Goal: Use online tool/utility: Utilize a website feature to perform a specific function

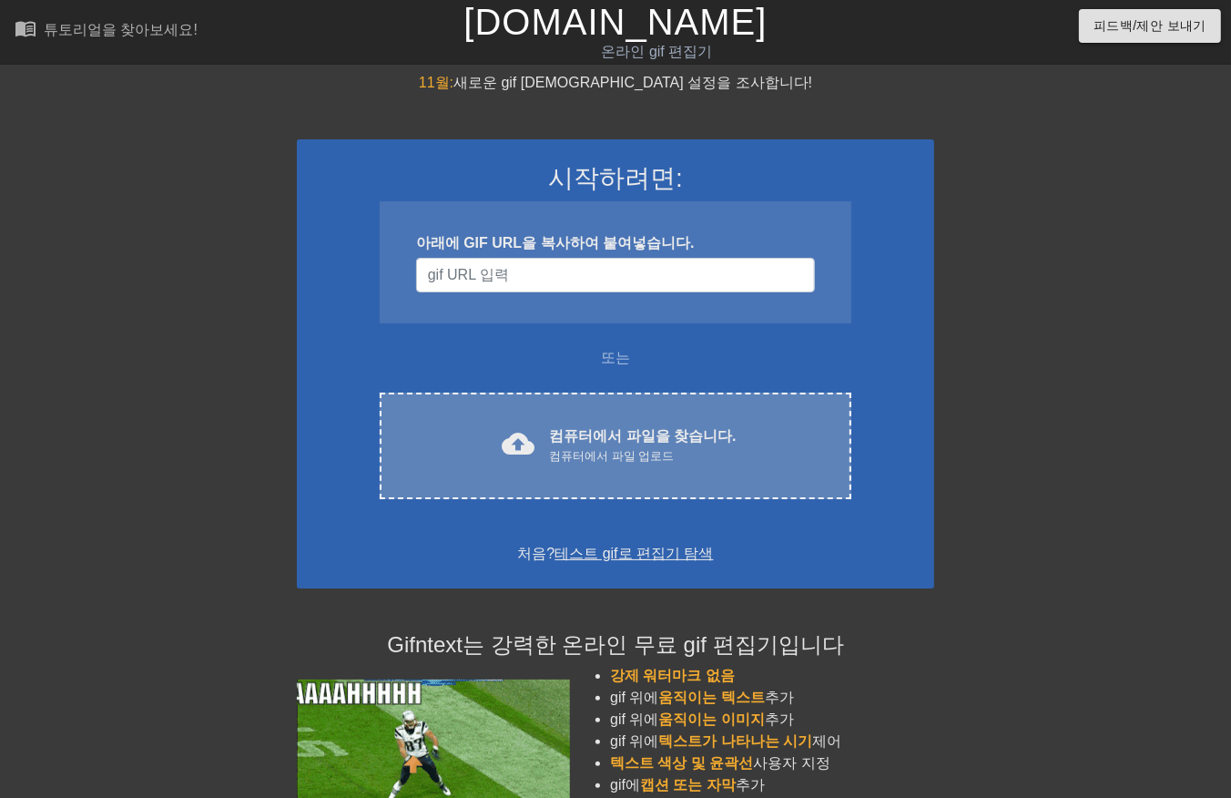
click at [577, 450] on div "컴퓨터에서 파일 업로드" at bounding box center [642, 456] width 187 height 18
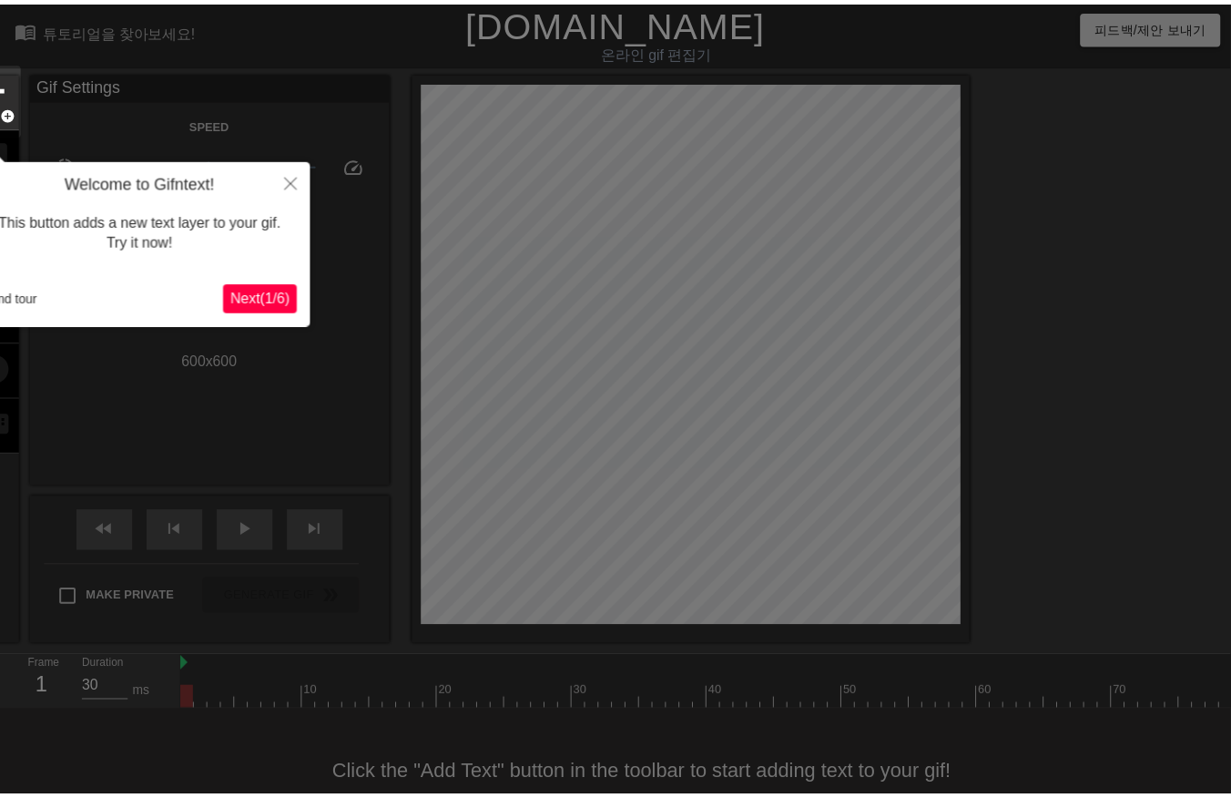
scroll to position [44, 0]
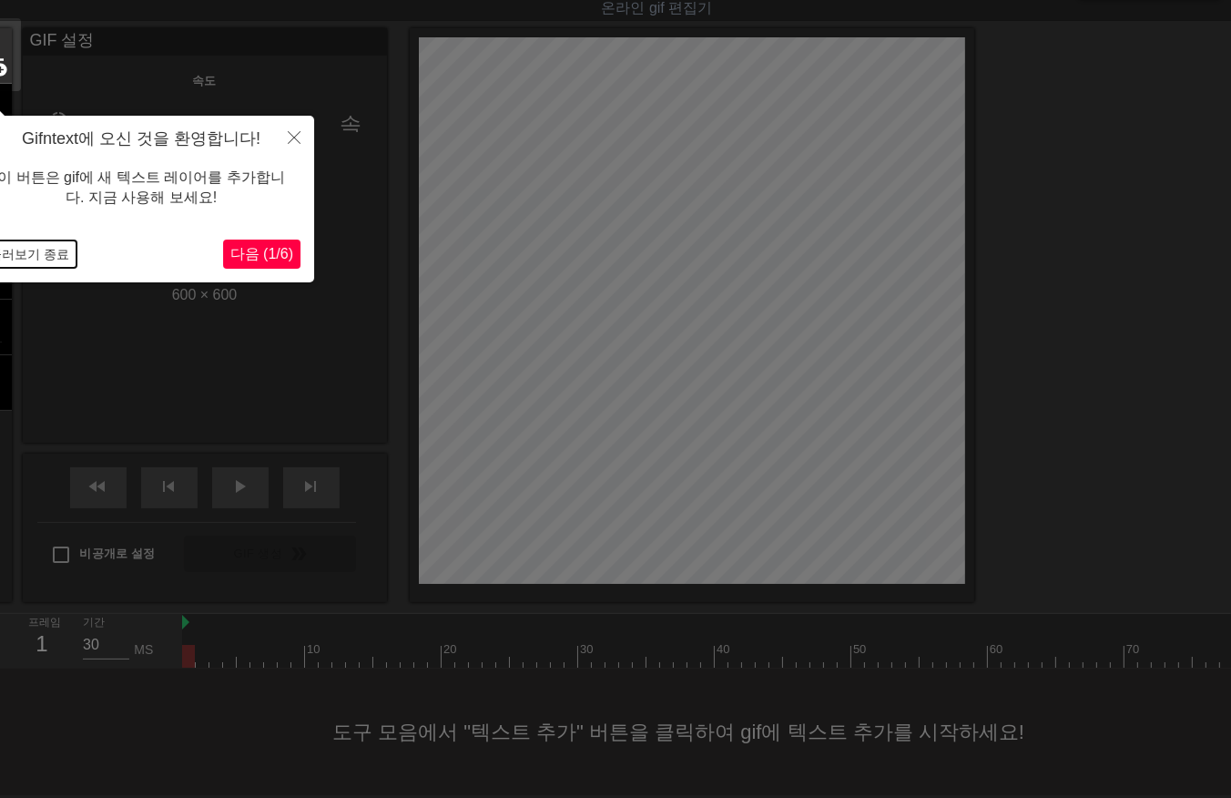
click at [34, 250] on button "둘러보기 종료" at bounding box center [29, 253] width 95 height 27
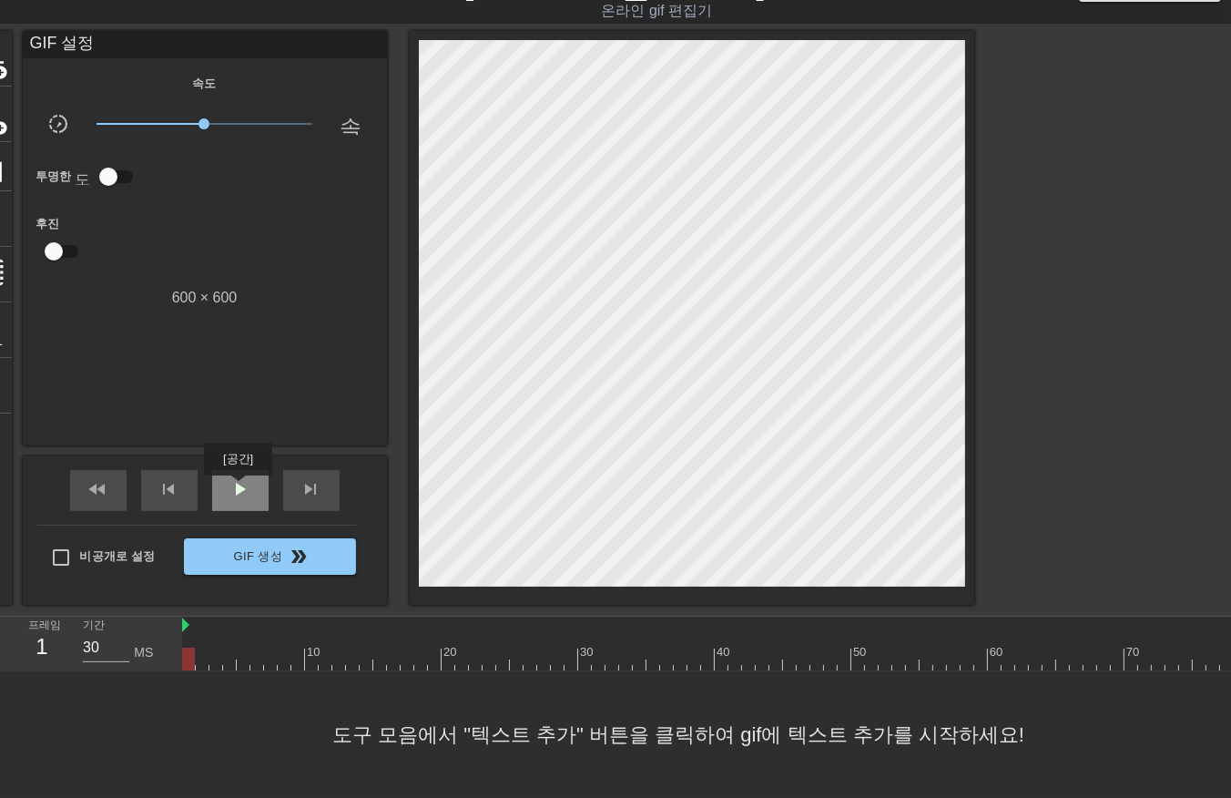
click at [238, 488] on span "play_arrow" at bounding box center [241, 489] width 22 height 22
drag, startPoint x: 241, startPoint y: 480, endPoint x: 357, endPoint y: 663, distance: 216.5
click at [250, 498] on div "일시 중지" at bounding box center [240, 490] width 56 height 41
drag, startPoint x: 203, startPoint y: 651, endPoint x: 214, endPoint y: 669, distance: 21.2
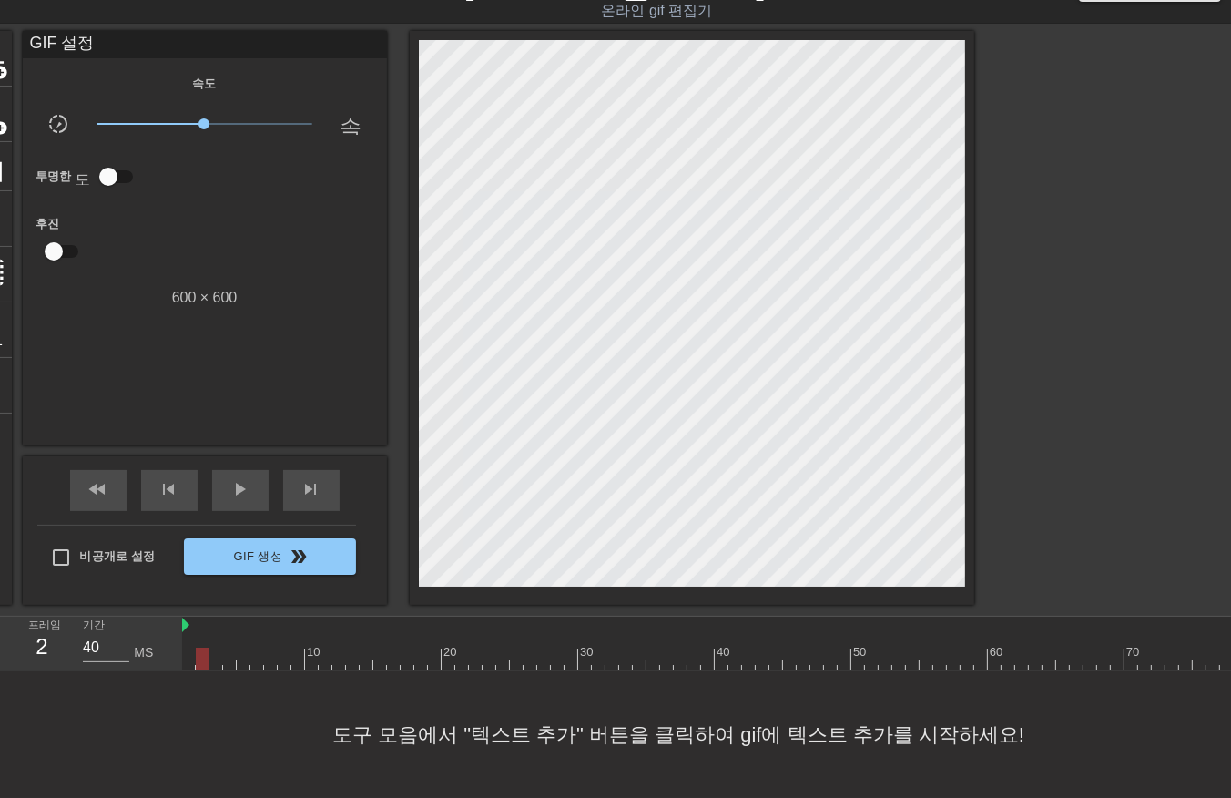
drag, startPoint x: 225, startPoint y: 654, endPoint x: 234, endPoint y: 671, distance: 19.6
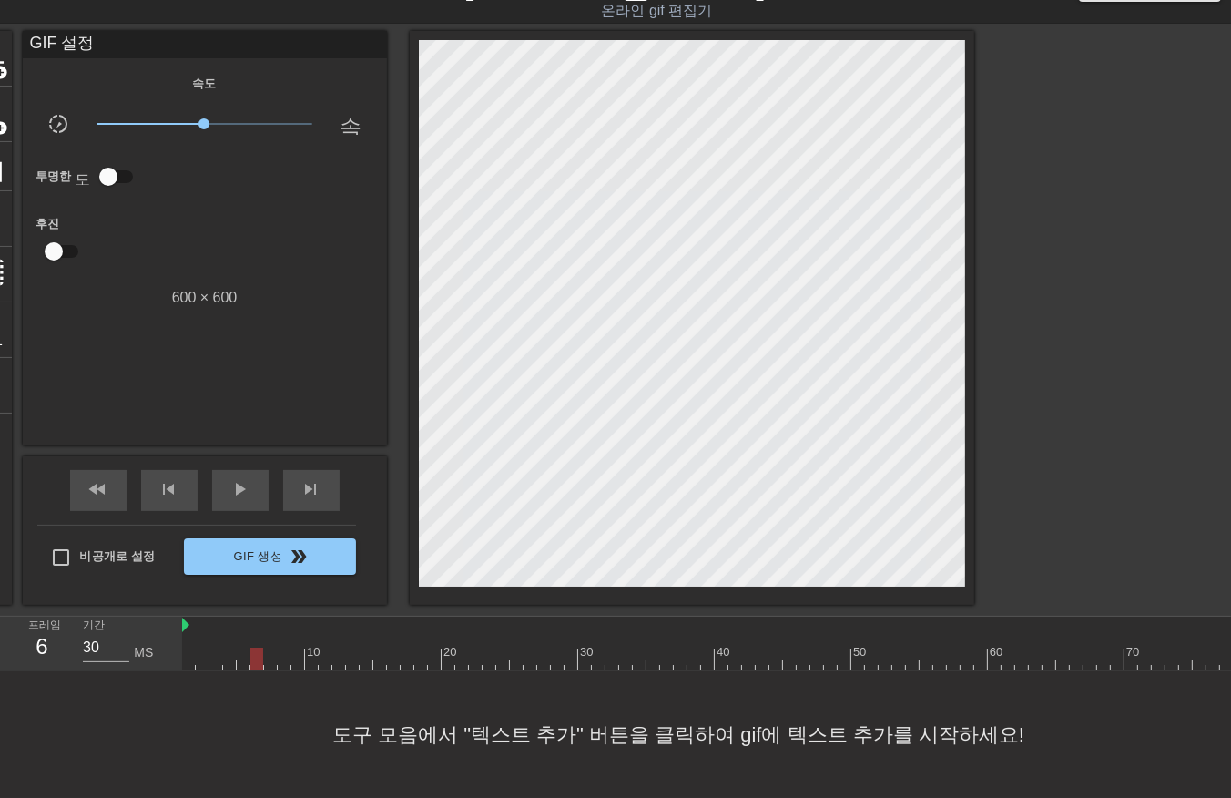
drag, startPoint x: 252, startPoint y: 653, endPoint x: 255, endPoint y: 667, distance: 13.9
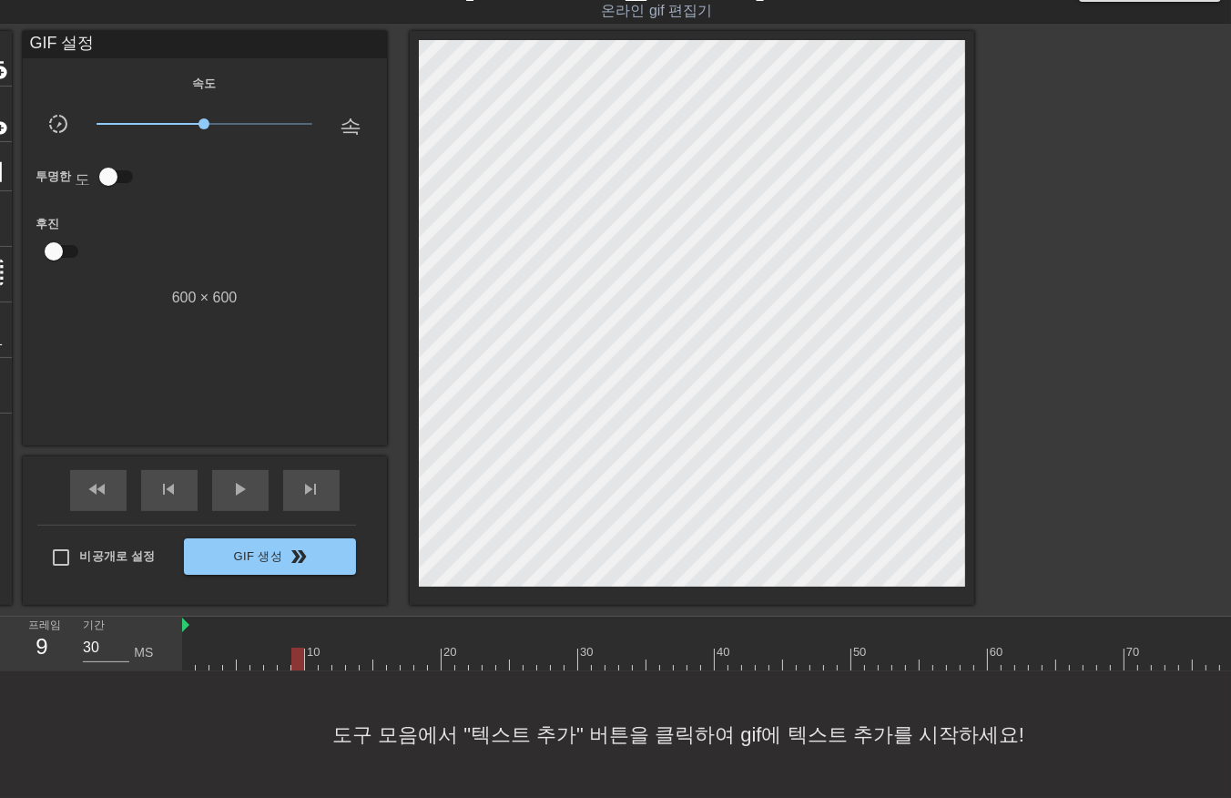
click at [345, 658] on div at bounding box center [338, 659] width 13 height 23
click at [349, 658] on div at bounding box center [352, 659] width 13 height 23
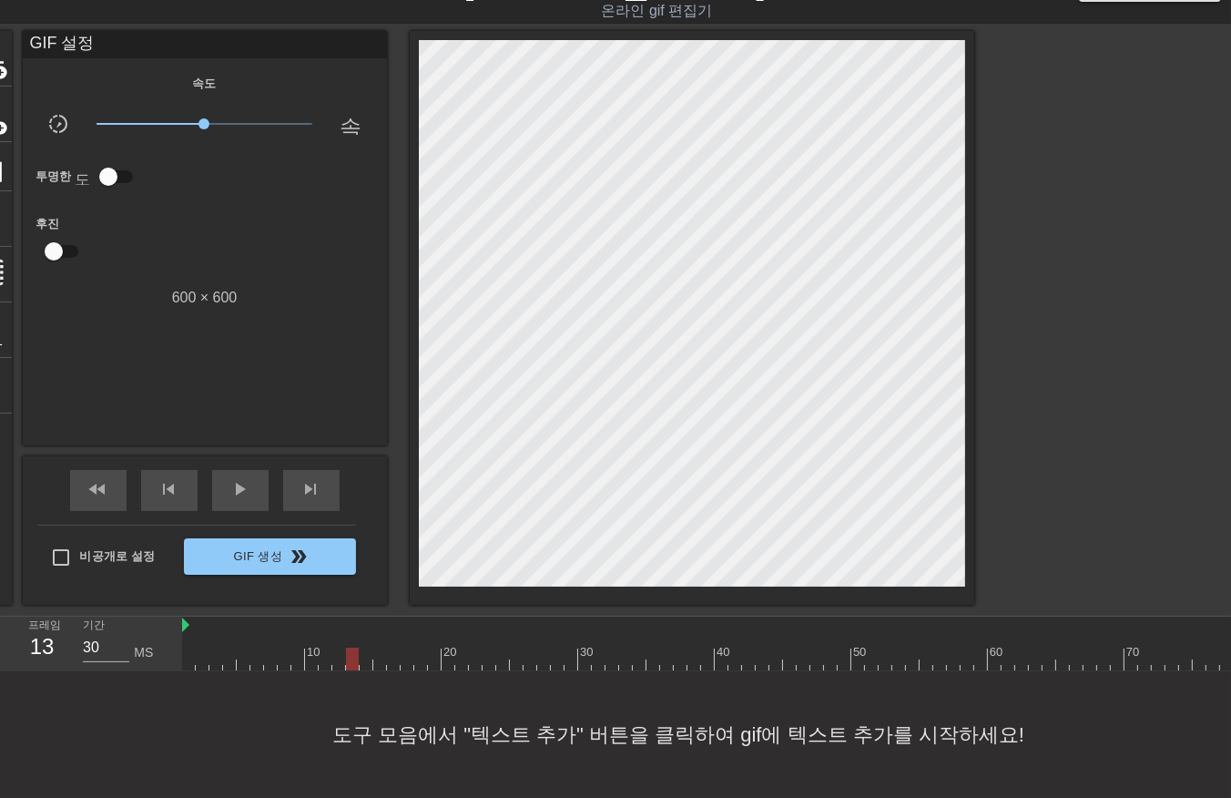
drag, startPoint x: 352, startPoint y: 660, endPoint x: 356, endPoint y: 668, distance: 9.4
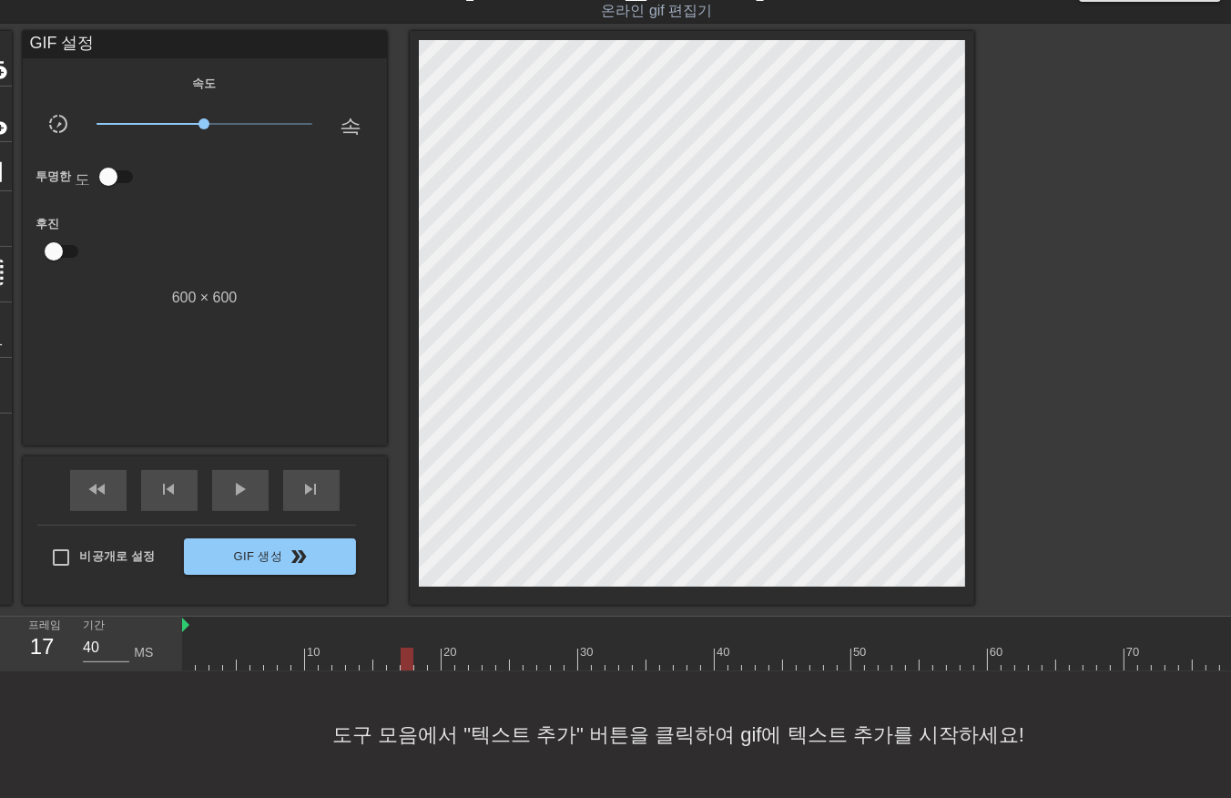
drag, startPoint x: 403, startPoint y: 656, endPoint x: 412, endPoint y: 666, distance: 13.5
drag, startPoint x: 434, startPoint y: 658, endPoint x: 446, endPoint y: 668, distance: 16.2
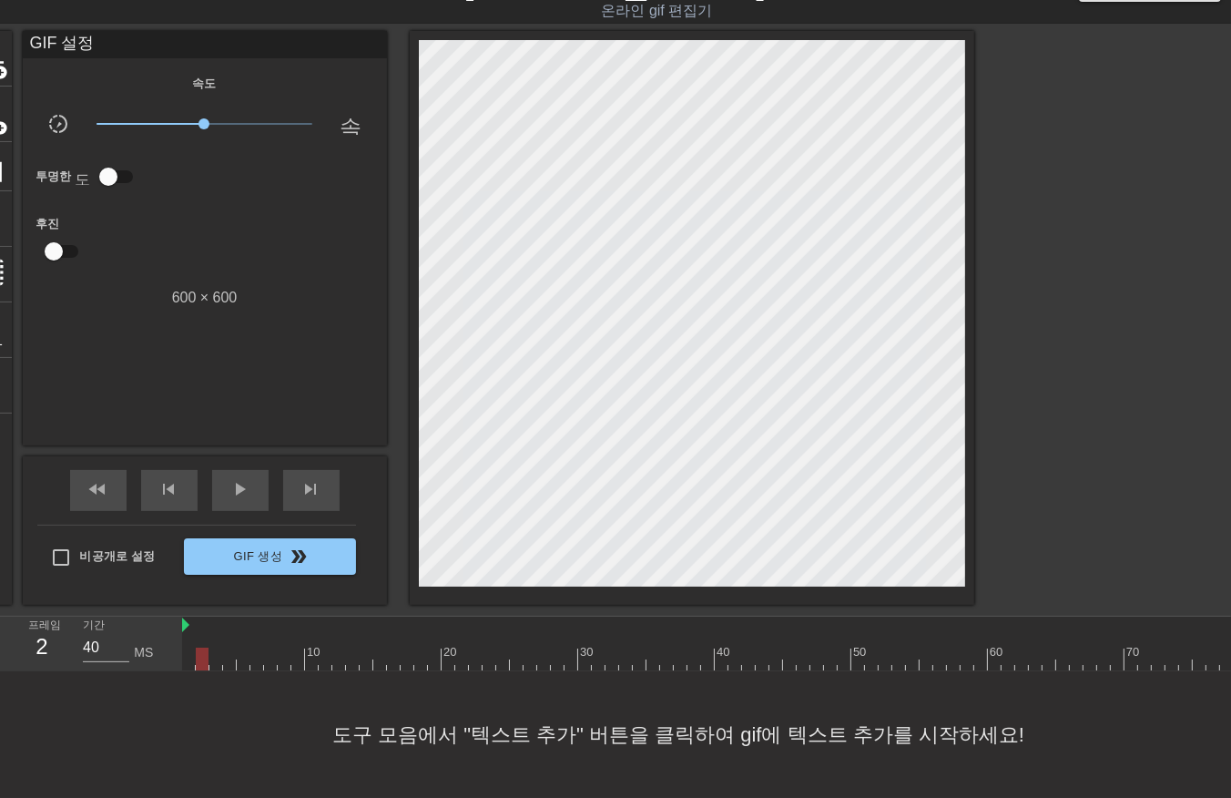
drag, startPoint x: 199, startPoint y: 658, endPoint x: 210, endPoint y: 668, distance: 16.1
drag, startPoint x: 213, startPoint y: 657, endPoint x: 219, endPoint y: 666, distance: 10.6
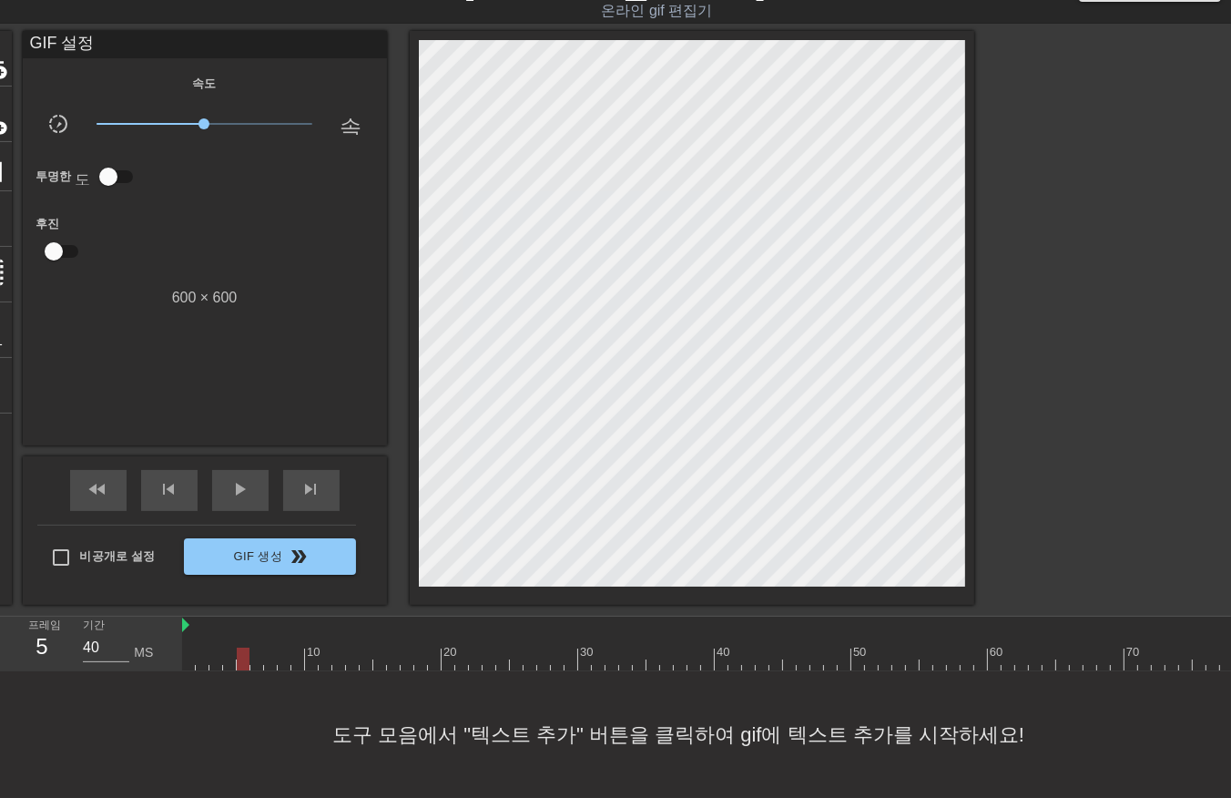
drag, startPoint x: 256, startPoint y: 652, endPoint x: 256, endPoint y: 668, distance: 15.5
drag, startPoint x: 283, startPoint y: 654, endPoint x: 292, endPoint y: 665, distance: 14.2
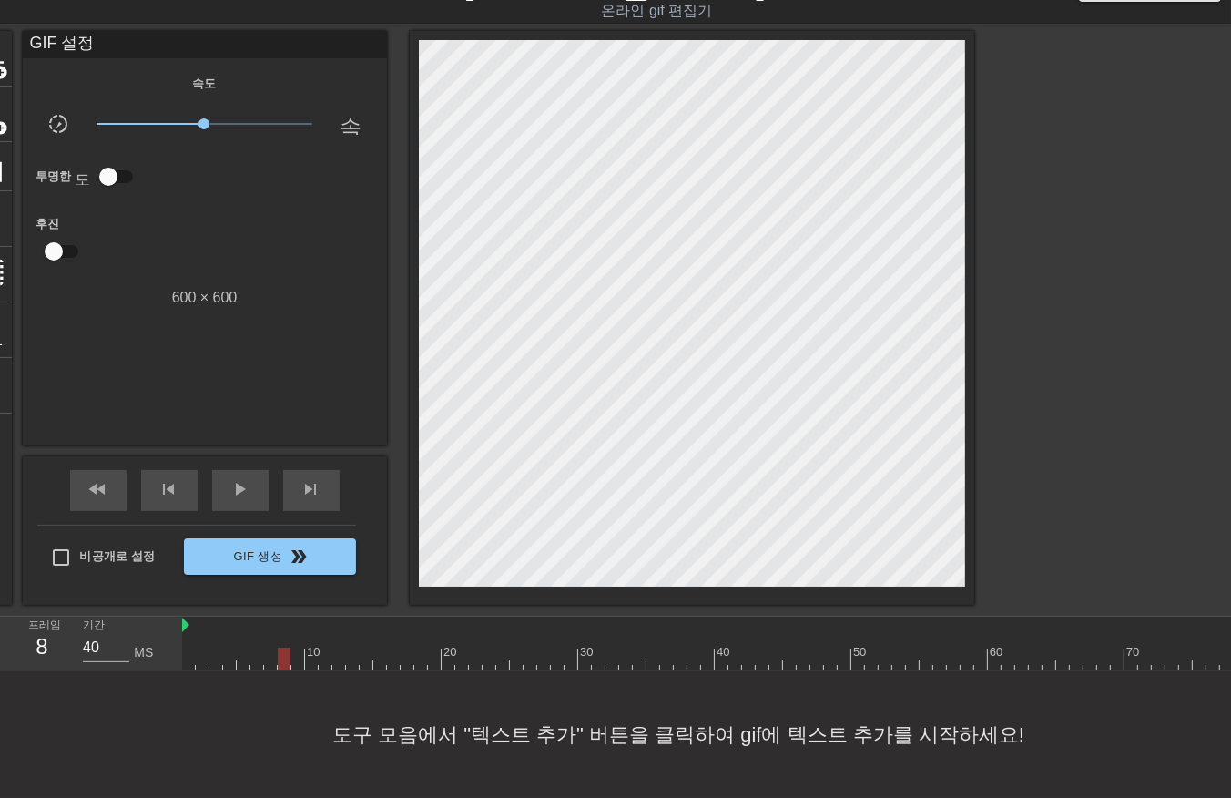
drag, startPoint x: 311, startPoint y: 654, endPoint x: 311, endPoint y: 663, distance: 9.2
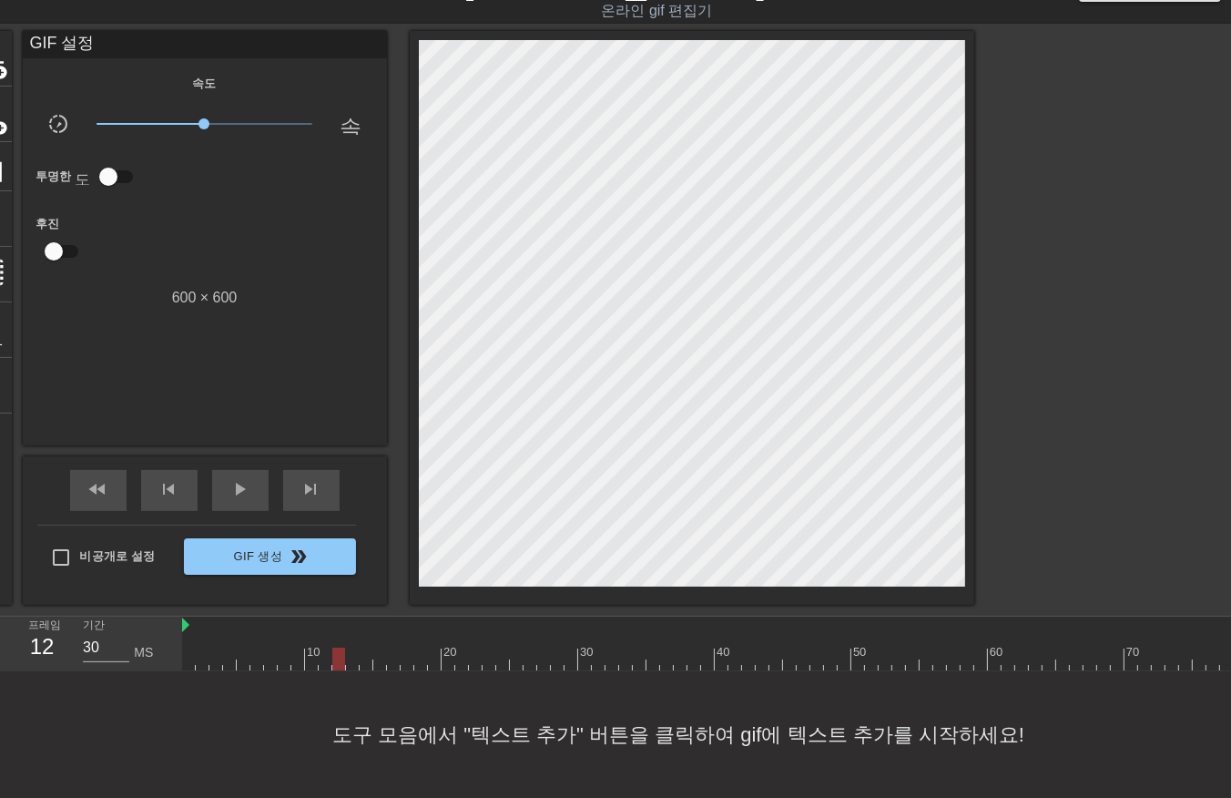
drag, startPoint x: 364, startPoint y: 651, endPoint x: 366, endPoint y: 668, distance: 16.5
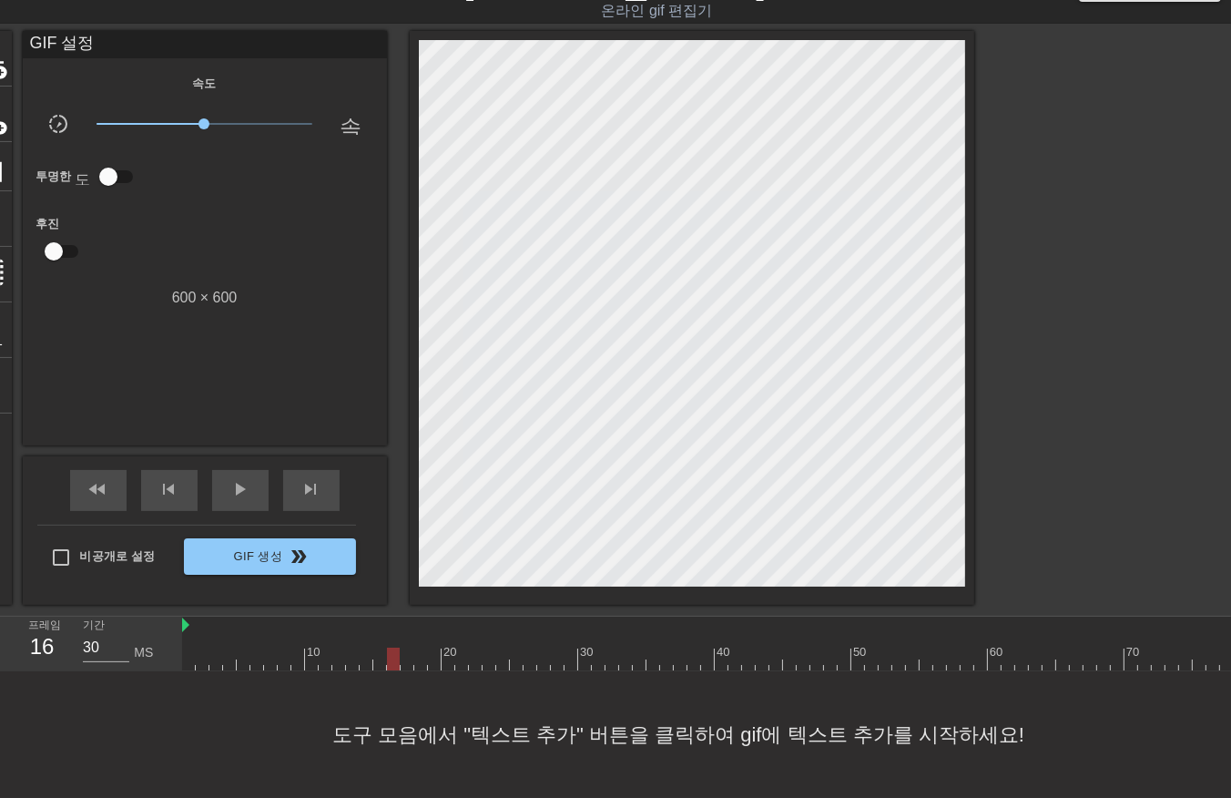
drag, startPoint x: 394, startPoint y: 657, endPoint x: 397, endPoint y: 670, distance: 13.9
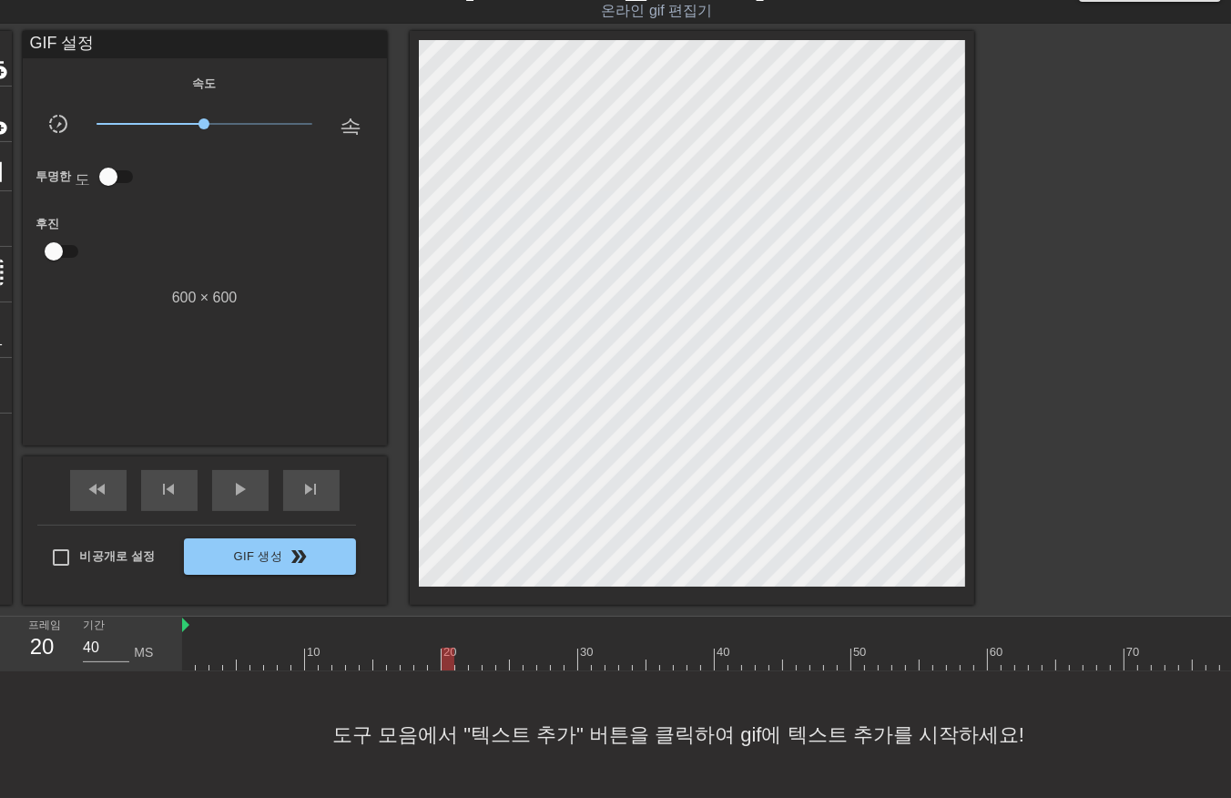
drag, startPoint x: 444, startPoint y: 654, endPoint x: 447, endPoint y: 663, distance: 9.5
drag, startPoint x: 489, startPoint y: 653, endPoint x: 495, endPoint y: 660, distance: 9.7
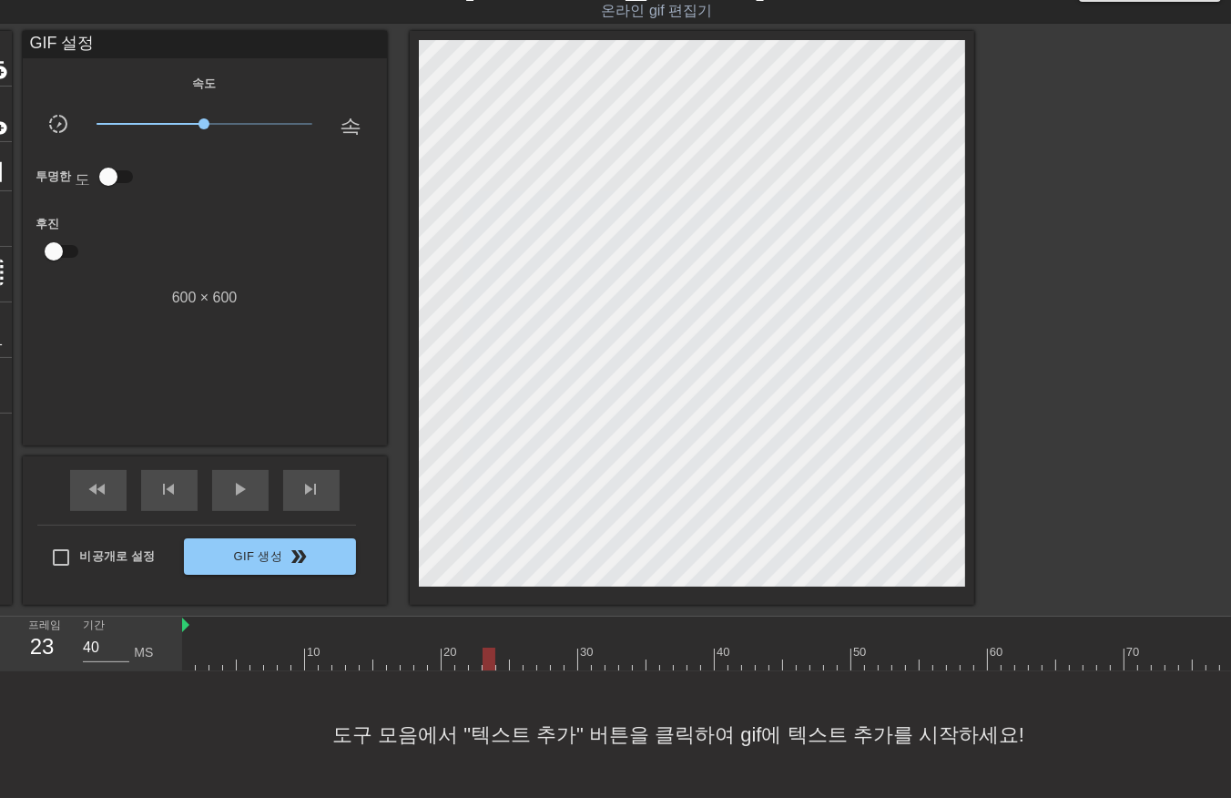
drag, startPoint x: 515, startPoint y: 656, endPoint x: 524, endPoint y: 665, distance: 12.9
drag, startPoint x: 530, startPoint y: 656, endPoint x: 539, endPoint y: 668, distance: 15.7
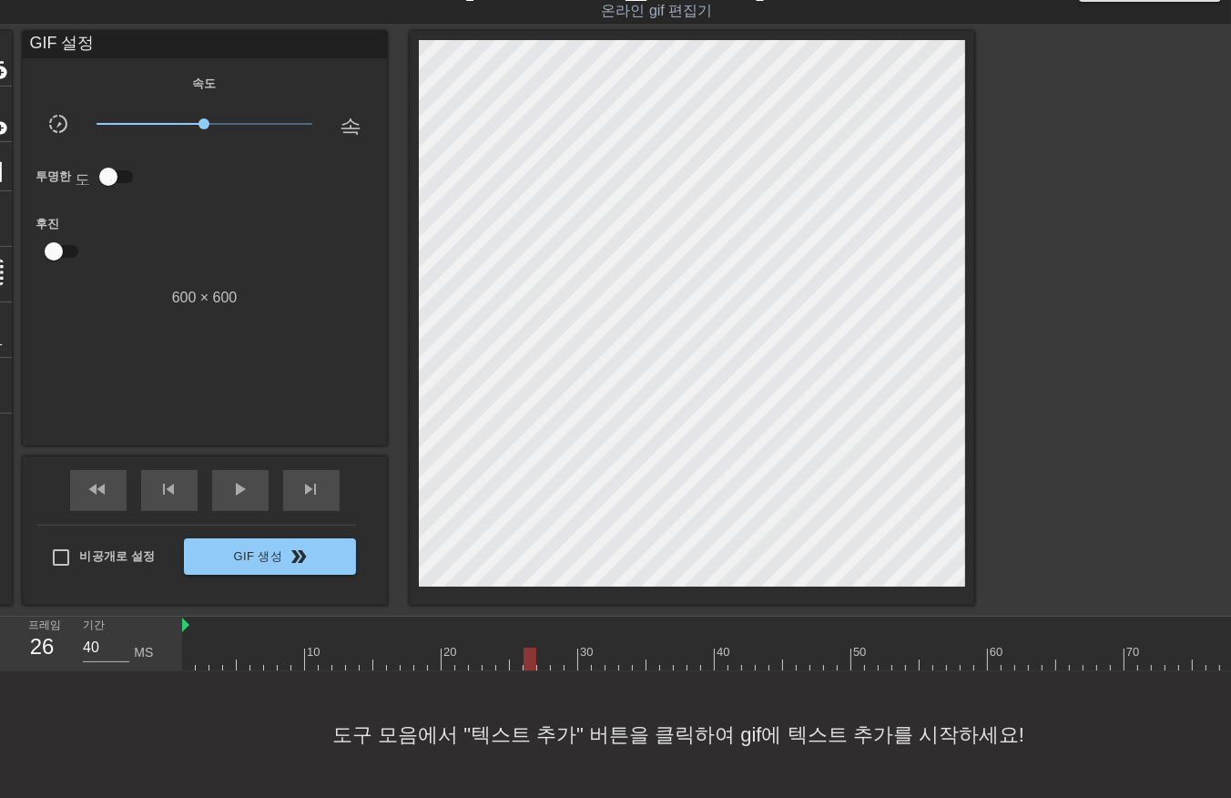
drag, startPoint x: 568, startPoint y: 651, endPoint x: 566, endPoint y: 666, distance: 14.8
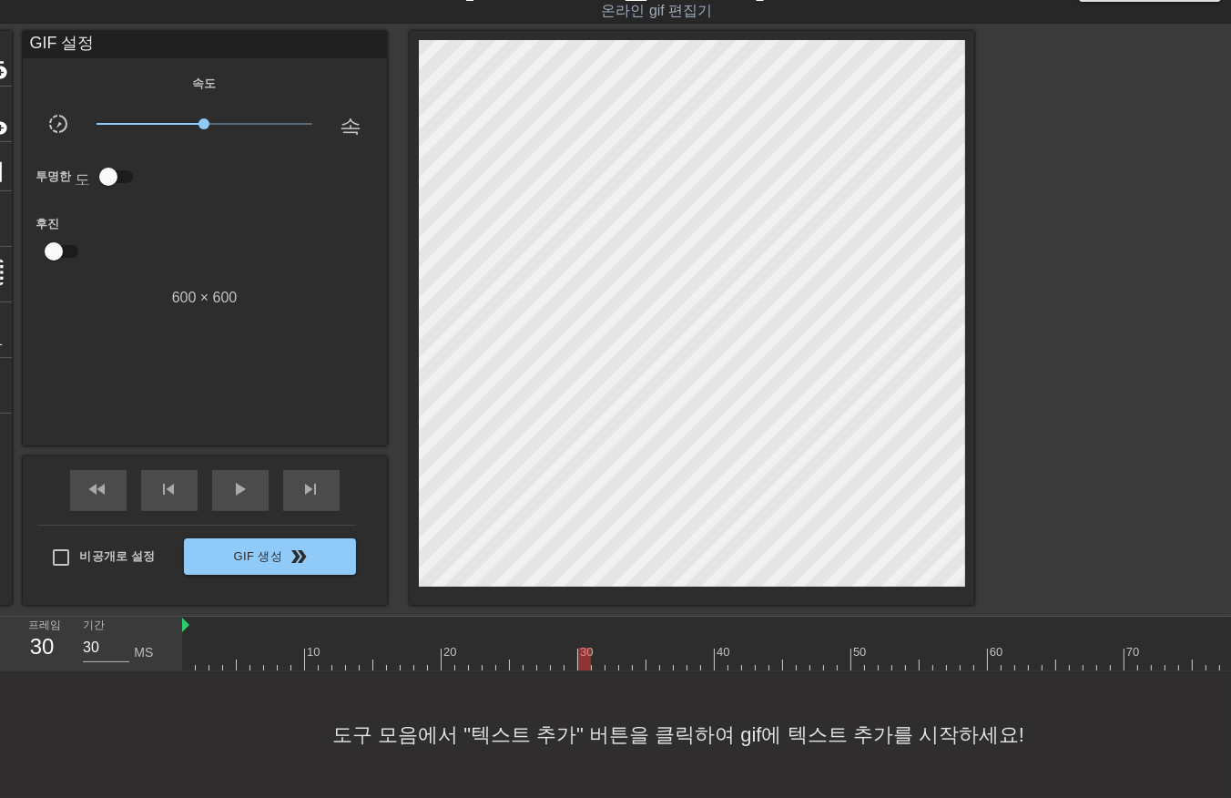
drag, startPoint x: 597, startPoint y: 657, endPoint x: 599, endPoint y: 667, distance: 10.4
drag, startPoint x: 622, startPoint y: 653, endPoint x: 629, endPoint y: 662, distance: 11.7
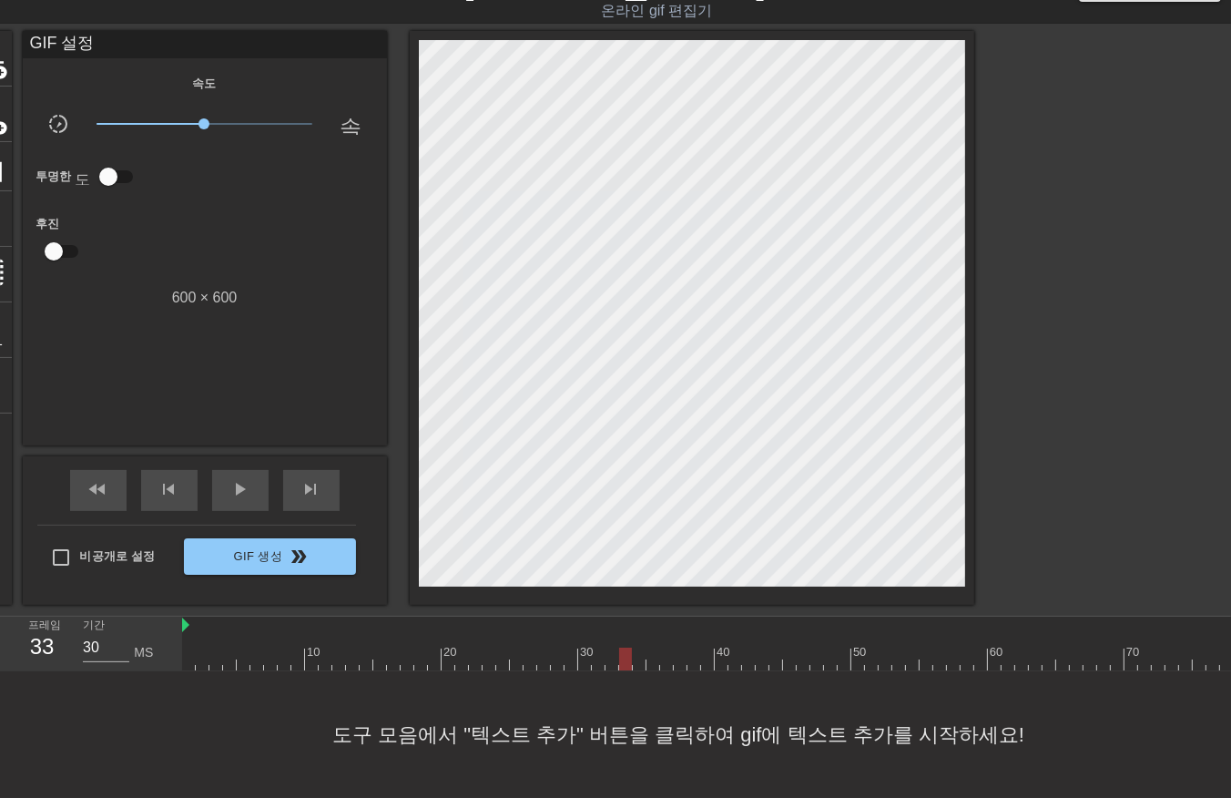
drag, startPoint x: 634, startPoint y: 654, endPoint x: 641, endPoint y: 660, distance: 9.7
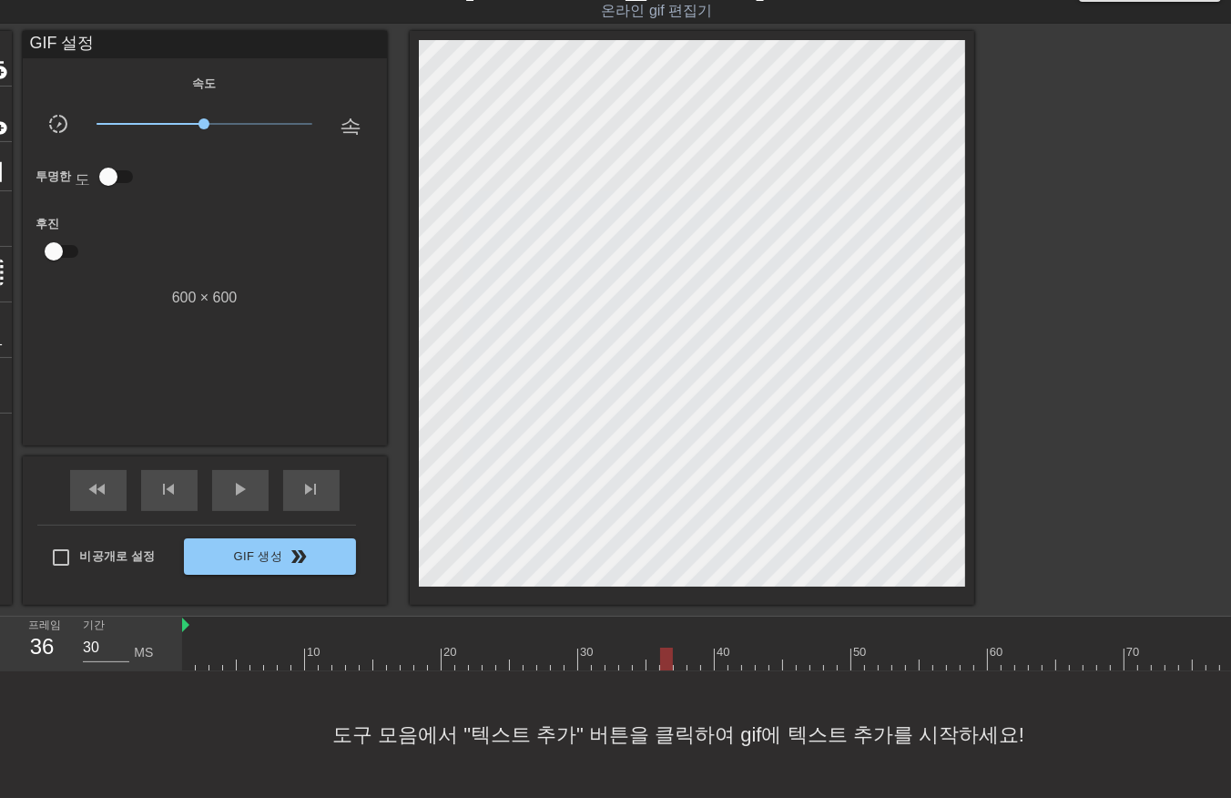
drag, startPoint x: 689, startPoint y: 653, endPoint x: 692, endPoint y: 662, distance: 9.5
drag, startPoint x: 705, startPoint y: 650, endPoint x: 710, endPoint y: 661, distance: 12.2
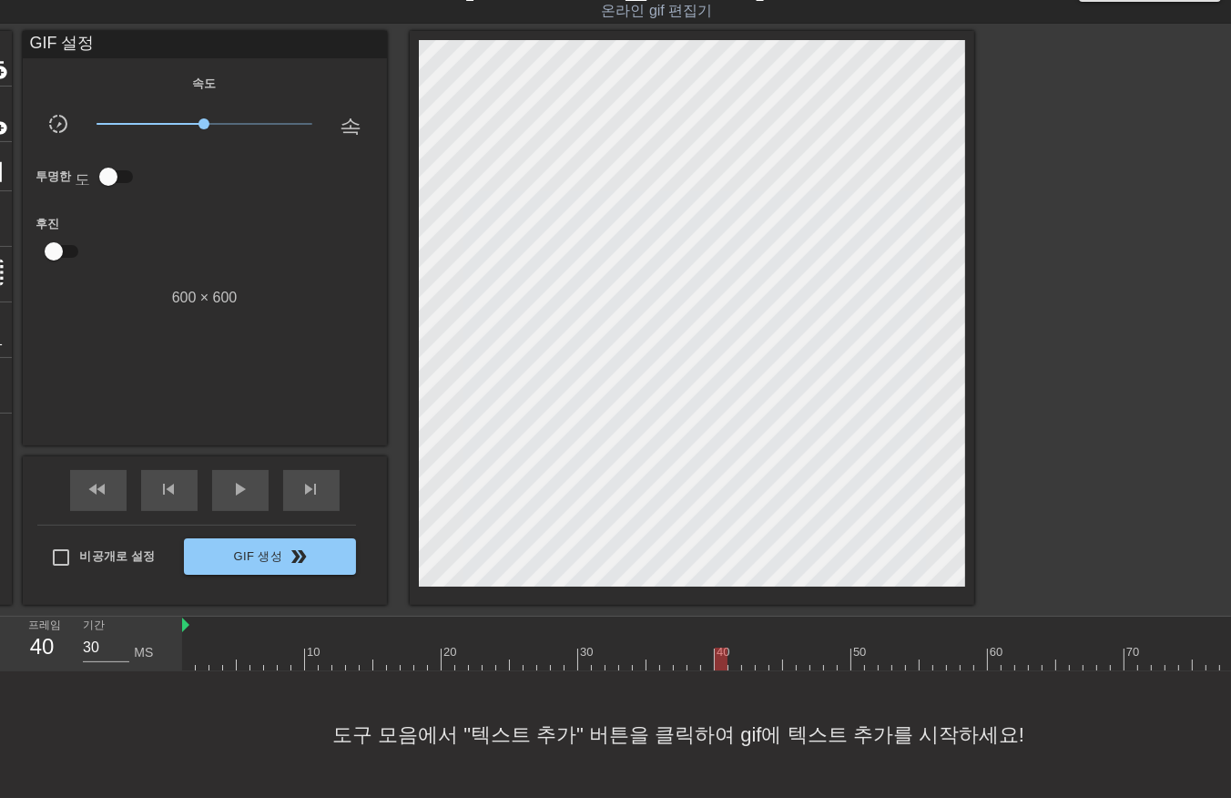
drag, startPoint x: 717, startPoint y: 657, endPoint x: 724, endPoint y: 671, distance: 16.3
drag, startPoint x: 734, startPoint y: 656, endPoint x: 736, endPoint y: 666, distance: 10.2
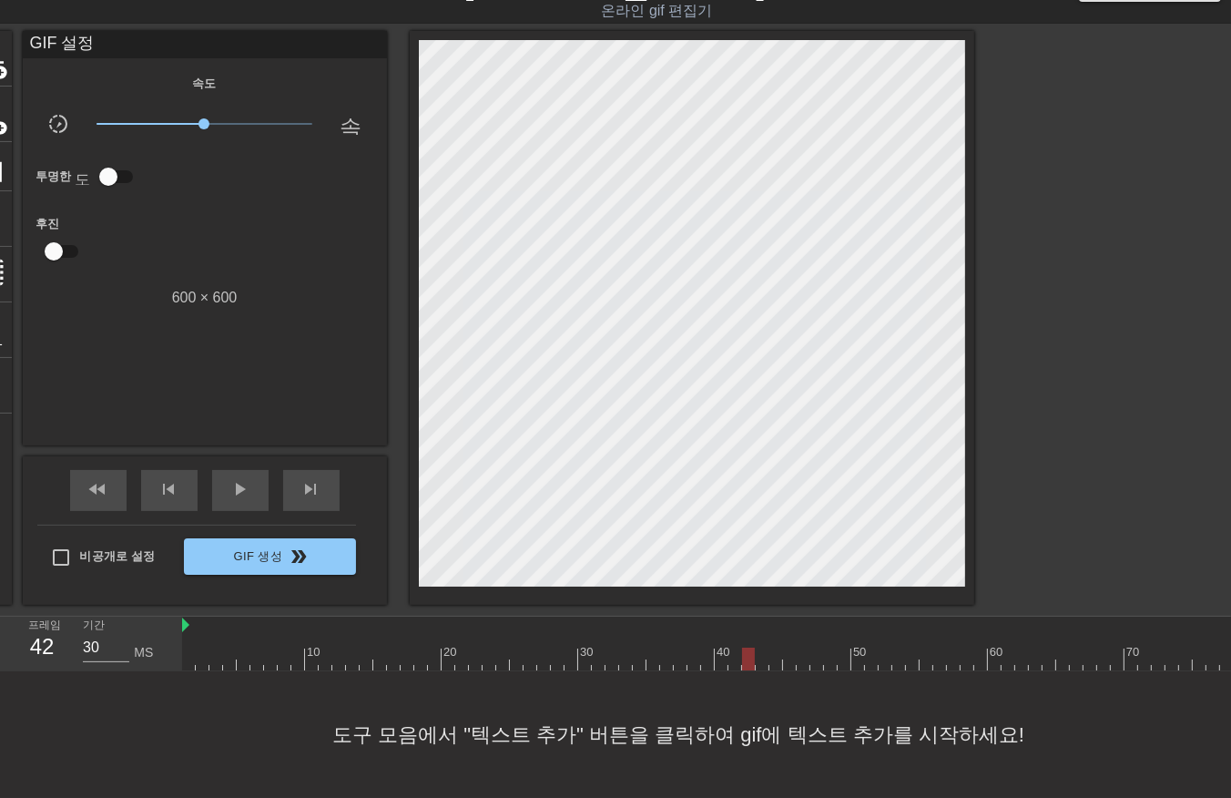
drag, startPoint x: 798, startPoint y: 654, endPoint x: 798, endPoint y: 667, distance: 12.8
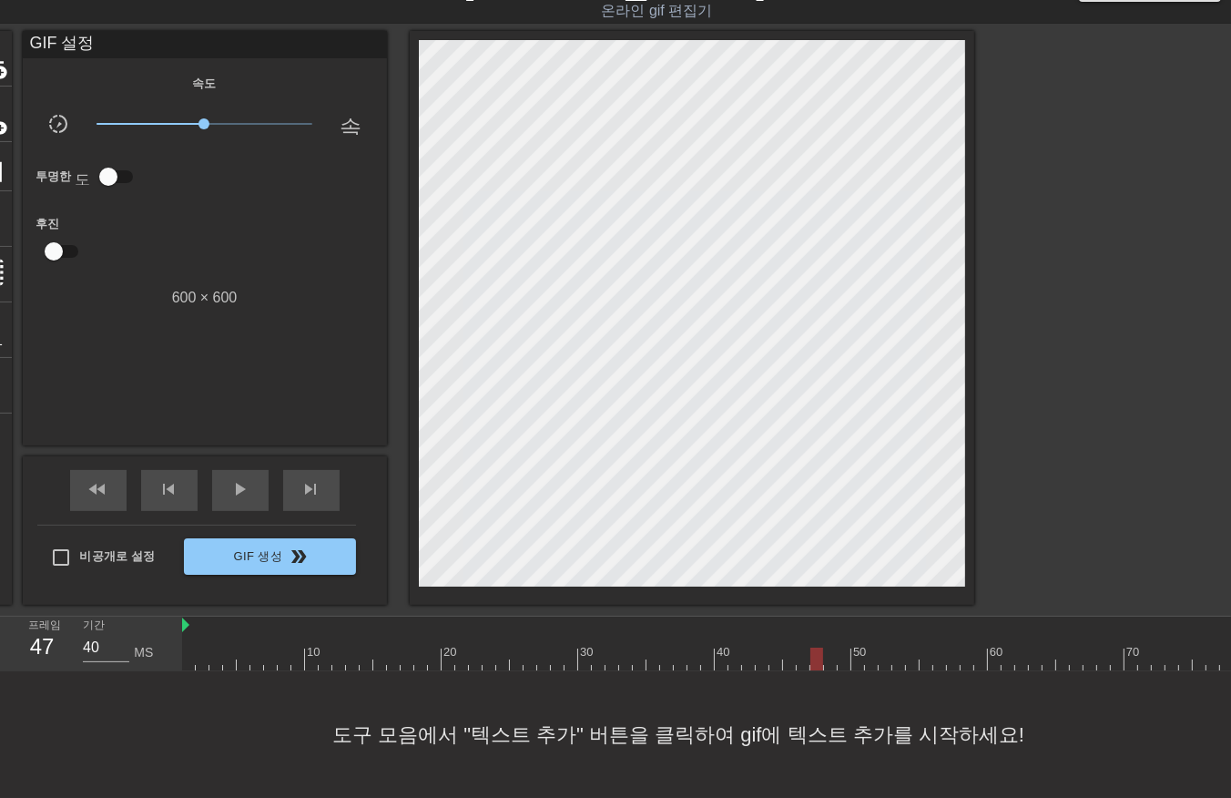
drag, startPoint x: 813, startPoint y: 657, endPoint x: 822, endPoint y: 663, distance: 11.1
drag, startPoint x: 825, startPoint y: 648, endPoint x: 825, endPoint y: 660, distance: 11.8
drag, startPoint x: 841, startPoint y: 649, endPoint x: 835, endPoint y: 666, distance: 17.3
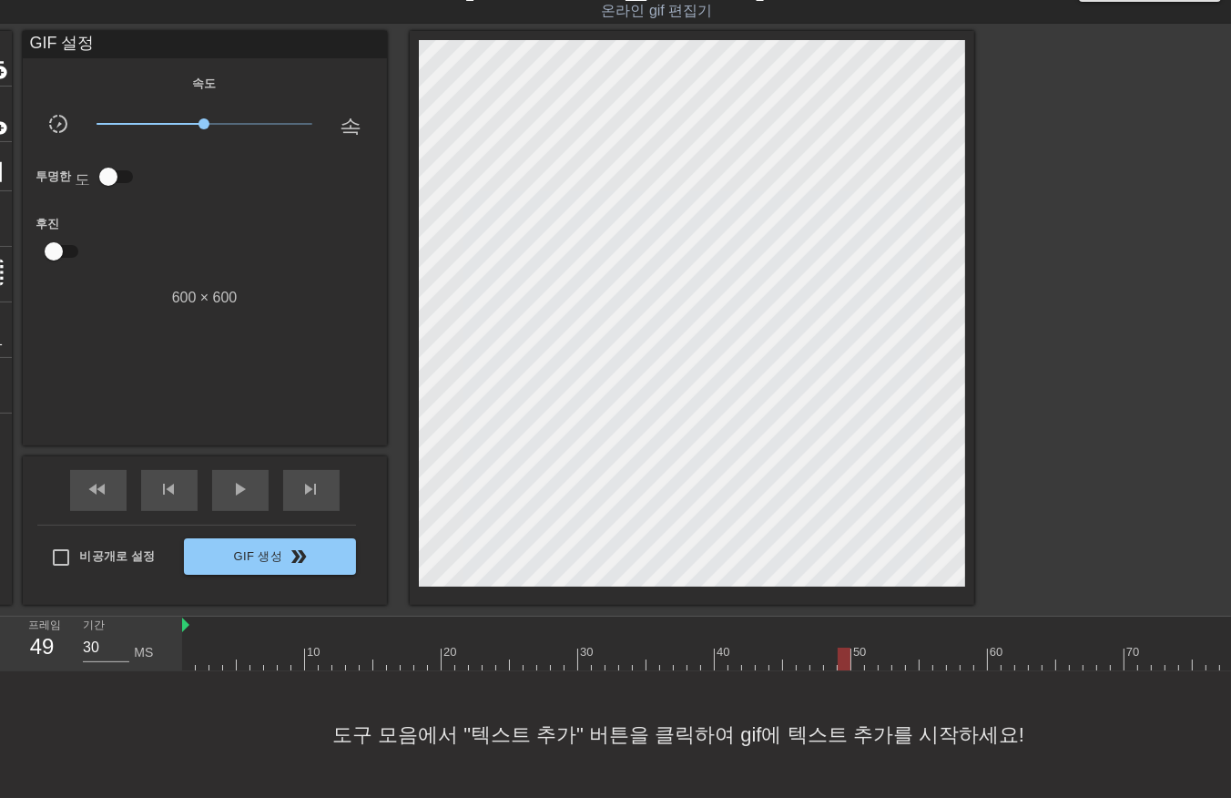
drag, startPoint x: 856, startPoint y: 651, endPoint x: 868, endPoint y: 665, distance: 18.1
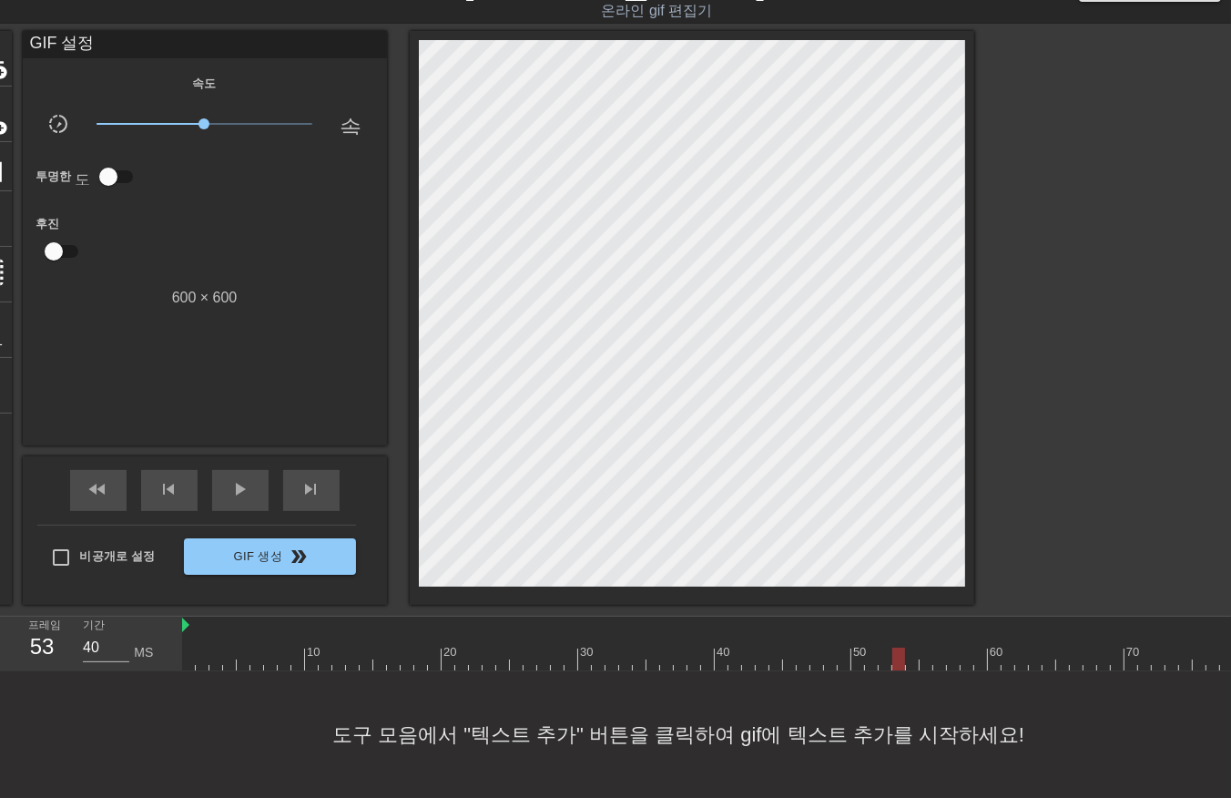
drag, startPoint x: 896, startPoint y: 657, endPoint x: 905, endPoint y: 662, distance: 10.6
drag, startPoint x: 908, startPoint y: 653, endPoint x: 918, endPoint y: 662, distance: 13.5
drag, startPoint x: 920, startPoint y: 653, endPoint x: 920, endPoint y: 666, distance: 12.8
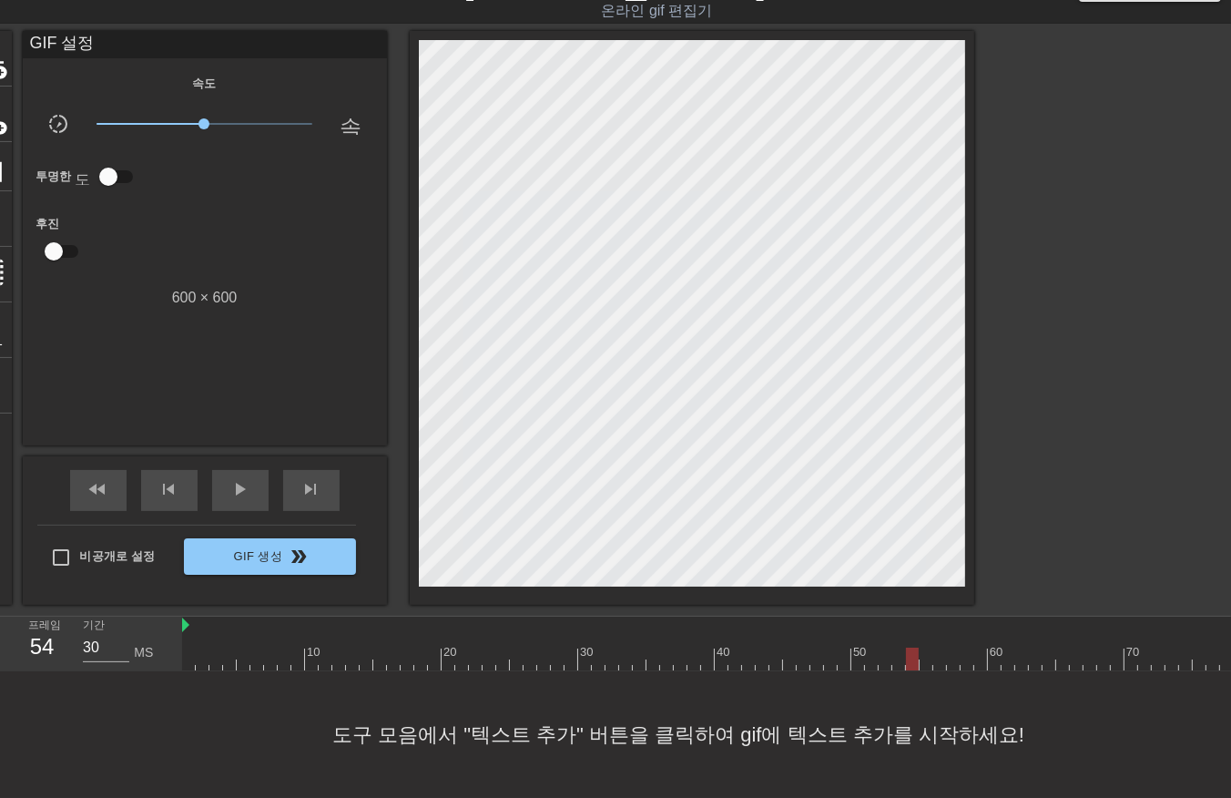
drag, startPoint x: 950, startPoint y: 650, endPoint x: 948, endPoint y: 659, distance: 9.3
drag, startPoint x: 962, startPoint y: 651, endPoint x: 971, endPoint y: 658, distance: 11.1
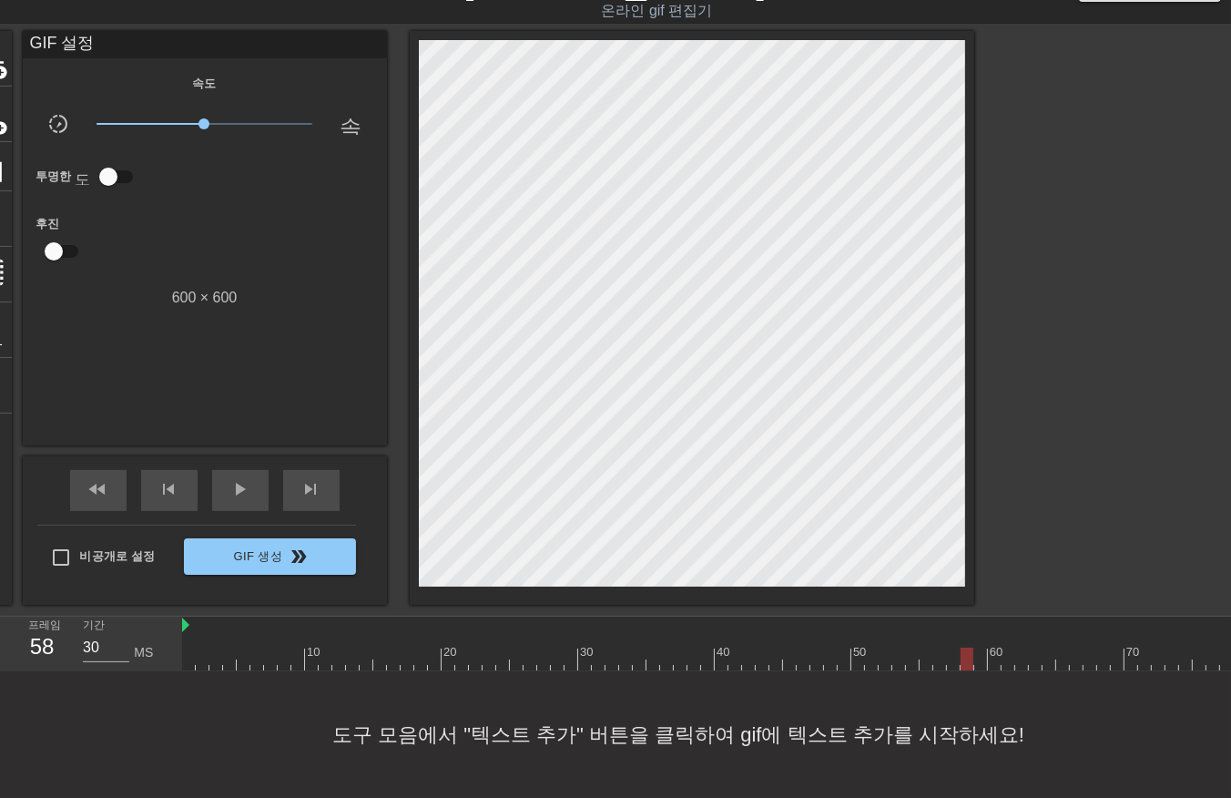
drag, startPoint x: 978, startPoint y: 650, endPoint x: 993, endPoint y: 658, distance: 16.7
drag, startPoint x: 994, startPoint y: 649, endPoint x: 994, endPoint y: 660, distance: 10.9
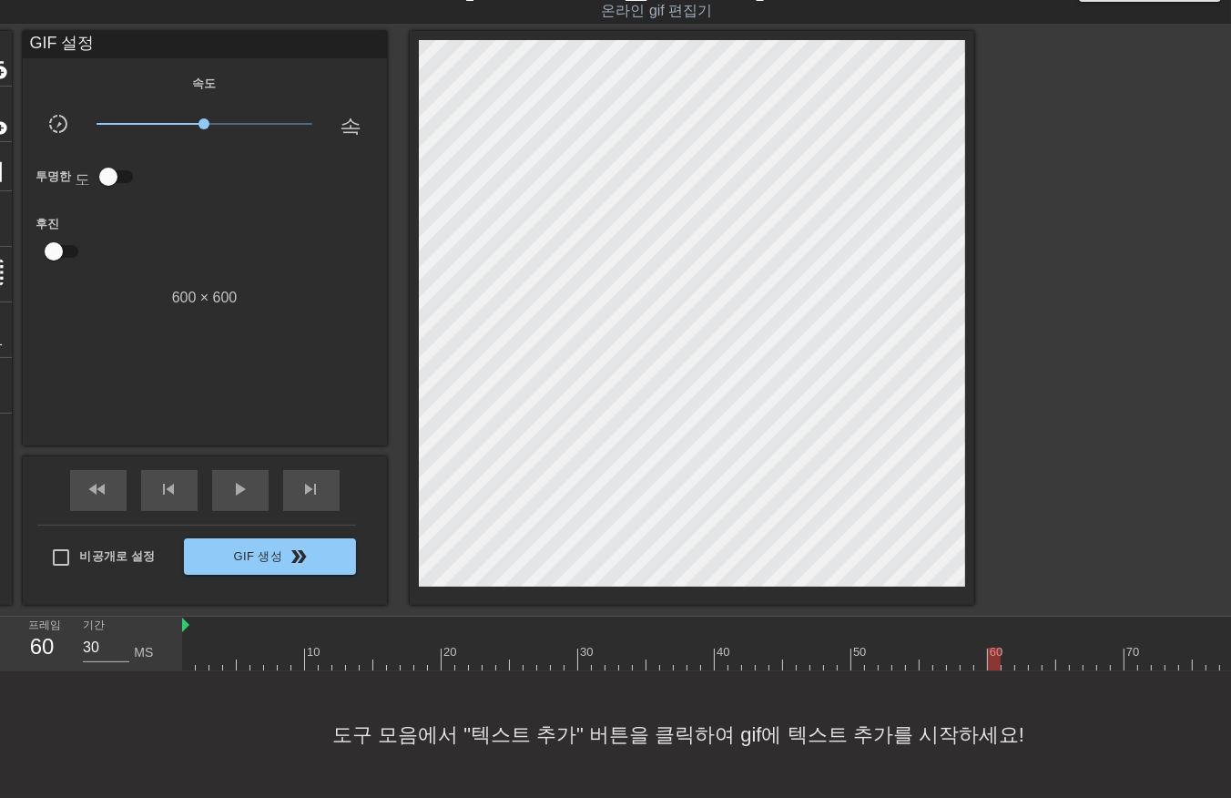
drag, startPoint x: 1004, startPoint y: 651, endPoint x: 1023, endPoint y: 672, distance: 28.4
drag, startPoint x: 1024, startPoint y: 654, endPoint x: 1033, endPoint y: 667, distance: 15.7
drag, startPoint x: 1033, startPoint y: 651, endPoint x: 1042, endPoint y: 669, distance: 20.4
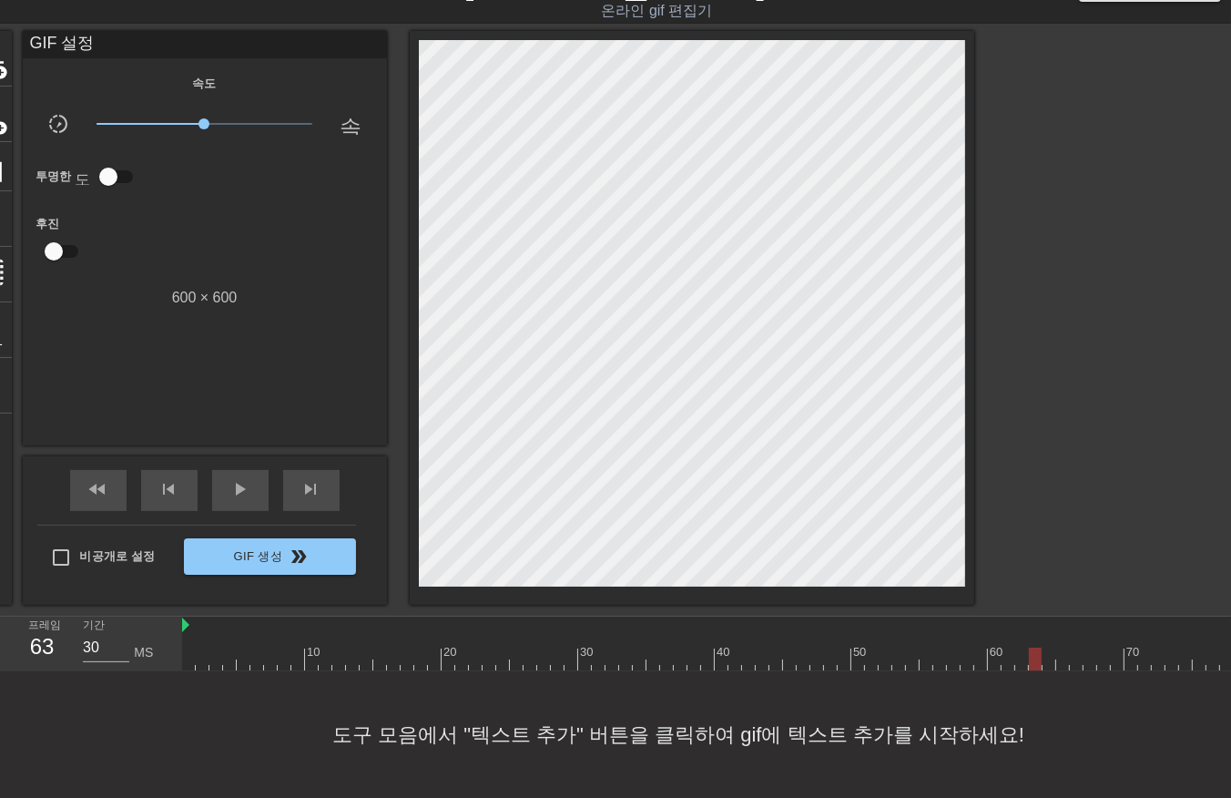
drag, startPoint x: 1058, startPoint y: 653, endPoint x: 1071, endPoint y: 668, distance: 19.4
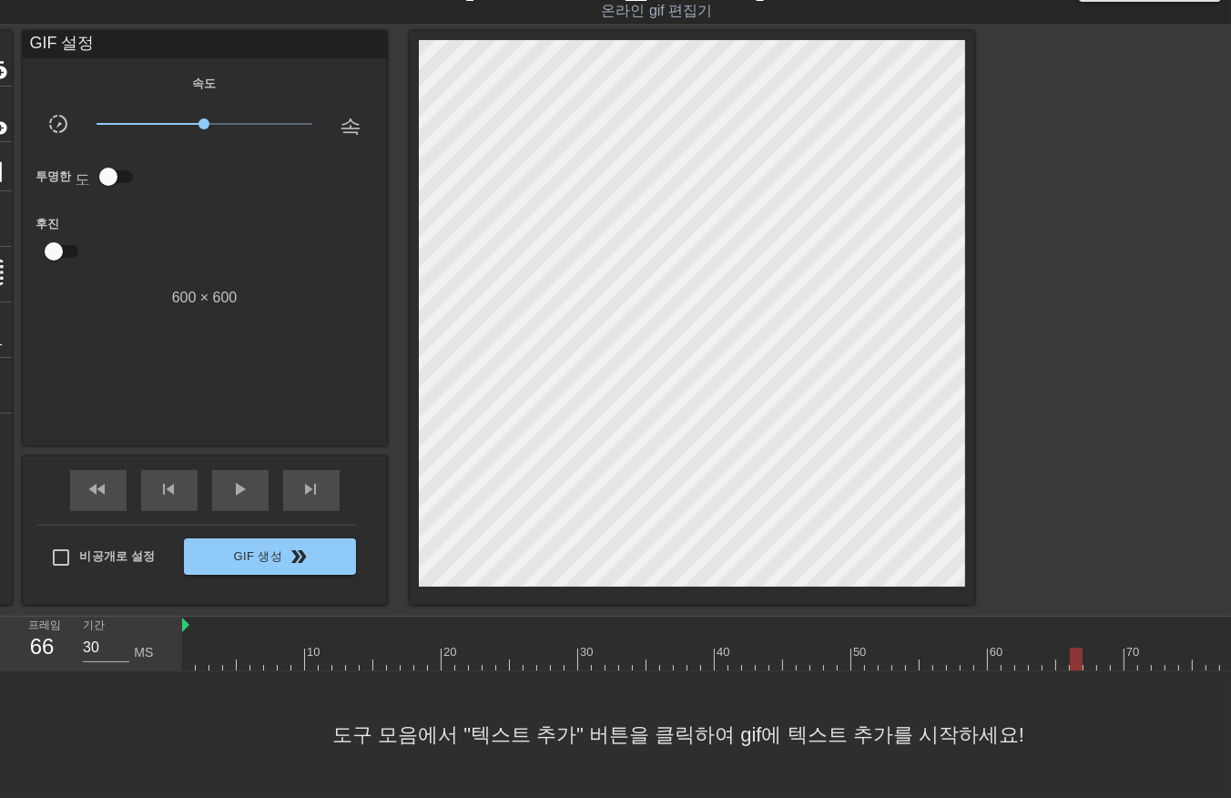
drag, startPoint x: 1088, startPoint y: 652, endPoint x: 1089, endPoint y: 663, distance: 11.0
drag, startPoint x: 1098, startPoint y: 648, endPoint x: 1107, endPoint y: 661, distance: 16.4
drag, startPoint x: 1120, startPoint y: 651, endPoint x: 1117, endPoint y: 663, distance: 12.4
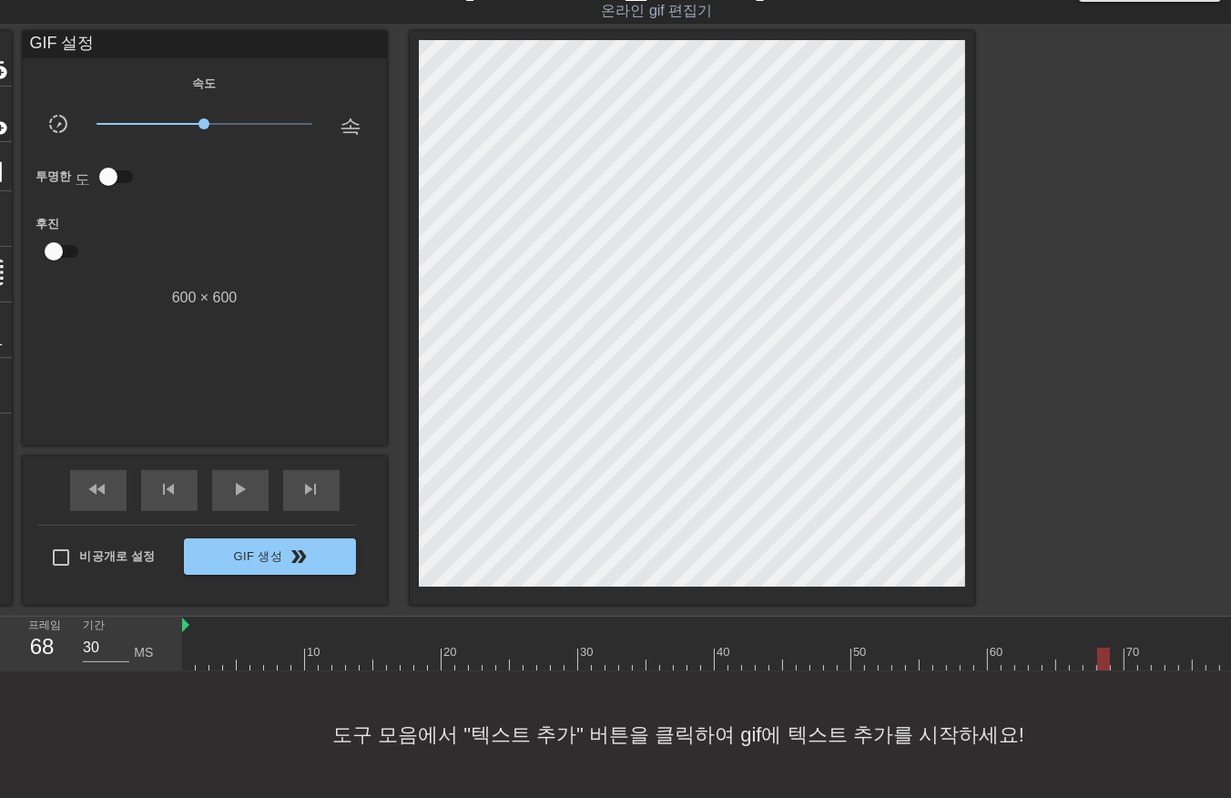
drag
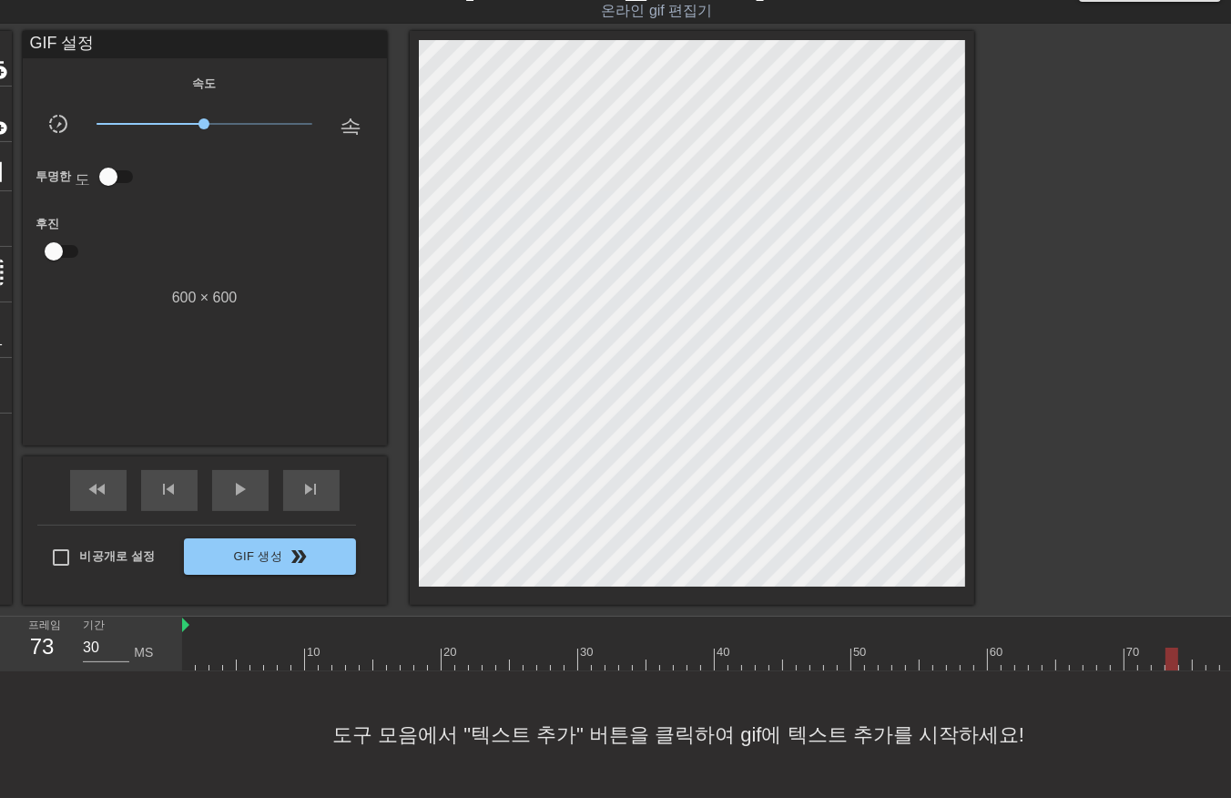
click at [1211, 668] on div "10 20 30 40 50 60 70 80 90 100 110 120 130 140 150 160" at bounding box center [706, 644] width 1049 height 55
type input "40"
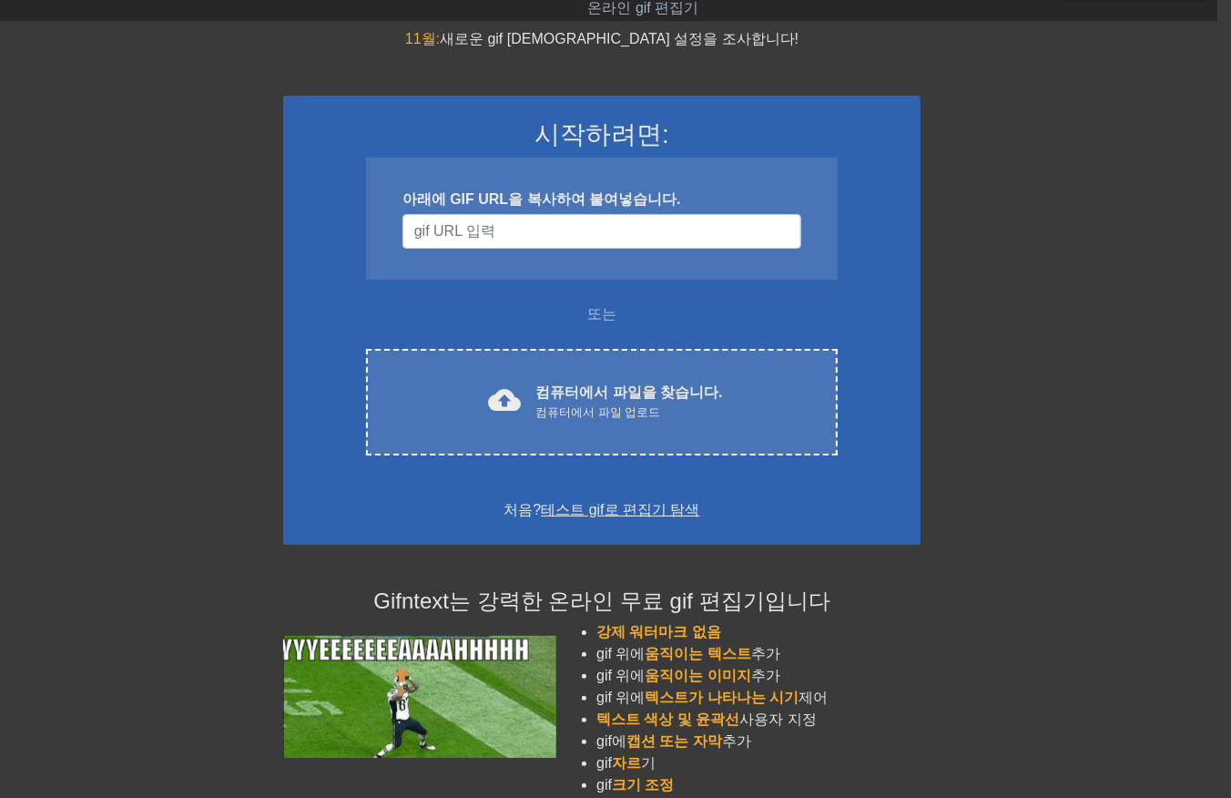
scroll to position [44, 14]
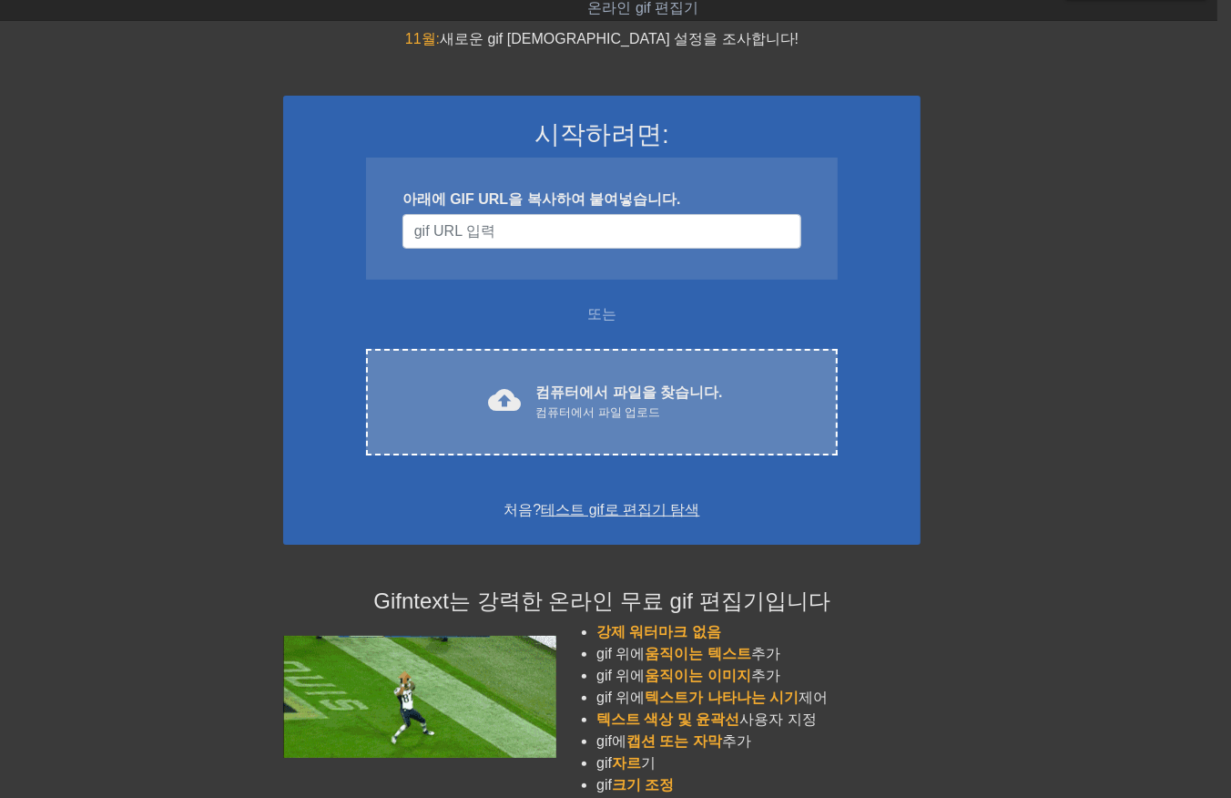
click at [608, 403] on div "컴퓨터에서 파일 업로드" at bounding box center [629, 412] width 187 height 18
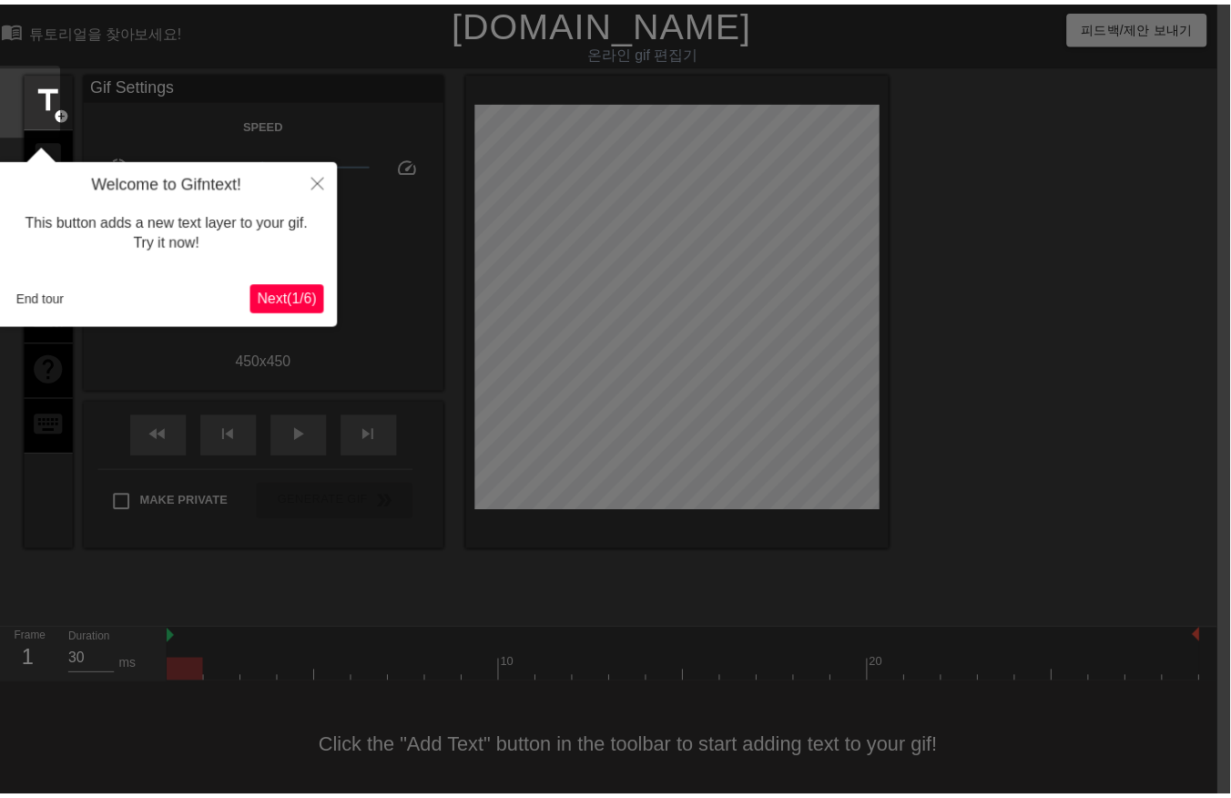
scroll to position [28, 14]
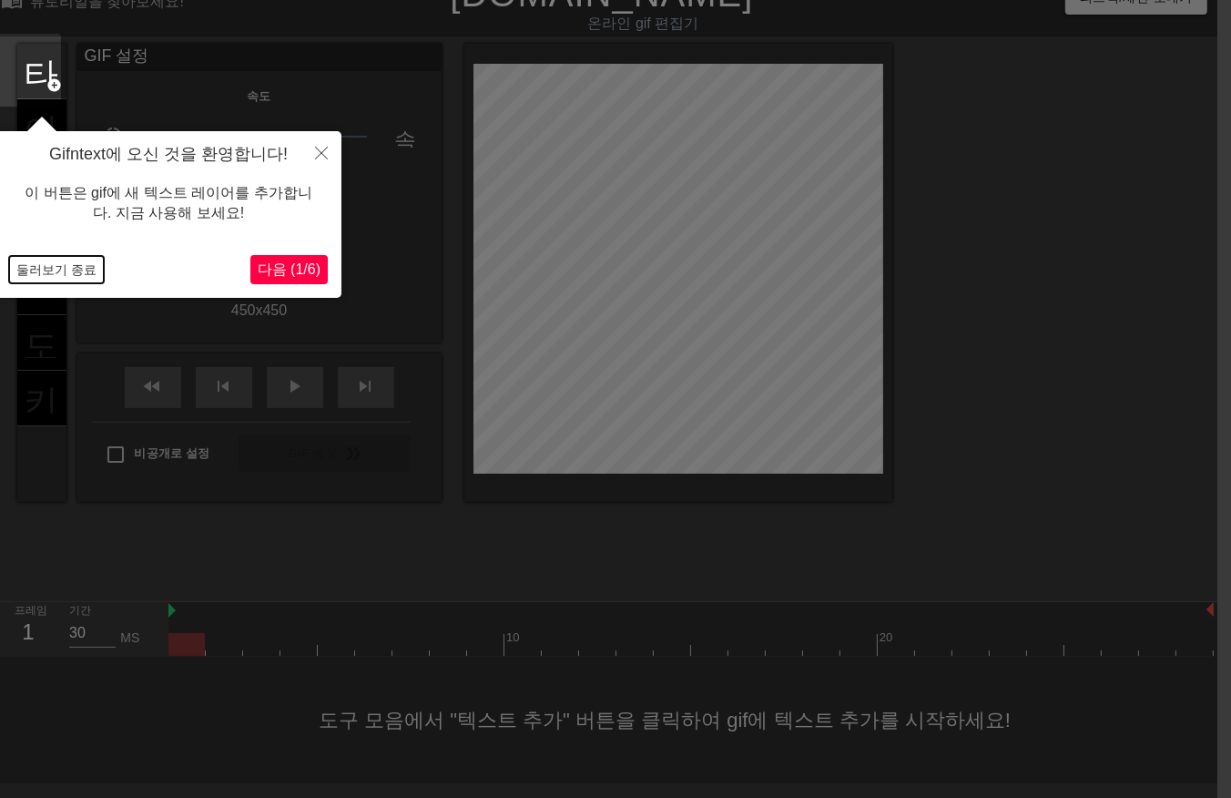
drag, startPoint x: 64, startPoint y: 264, endPoint x: 71, endPoint y: 275, distance: 13.1
click at [64, 266] on button "둘러보기 종료" at bounding box center [56, 269] width 95 height 27
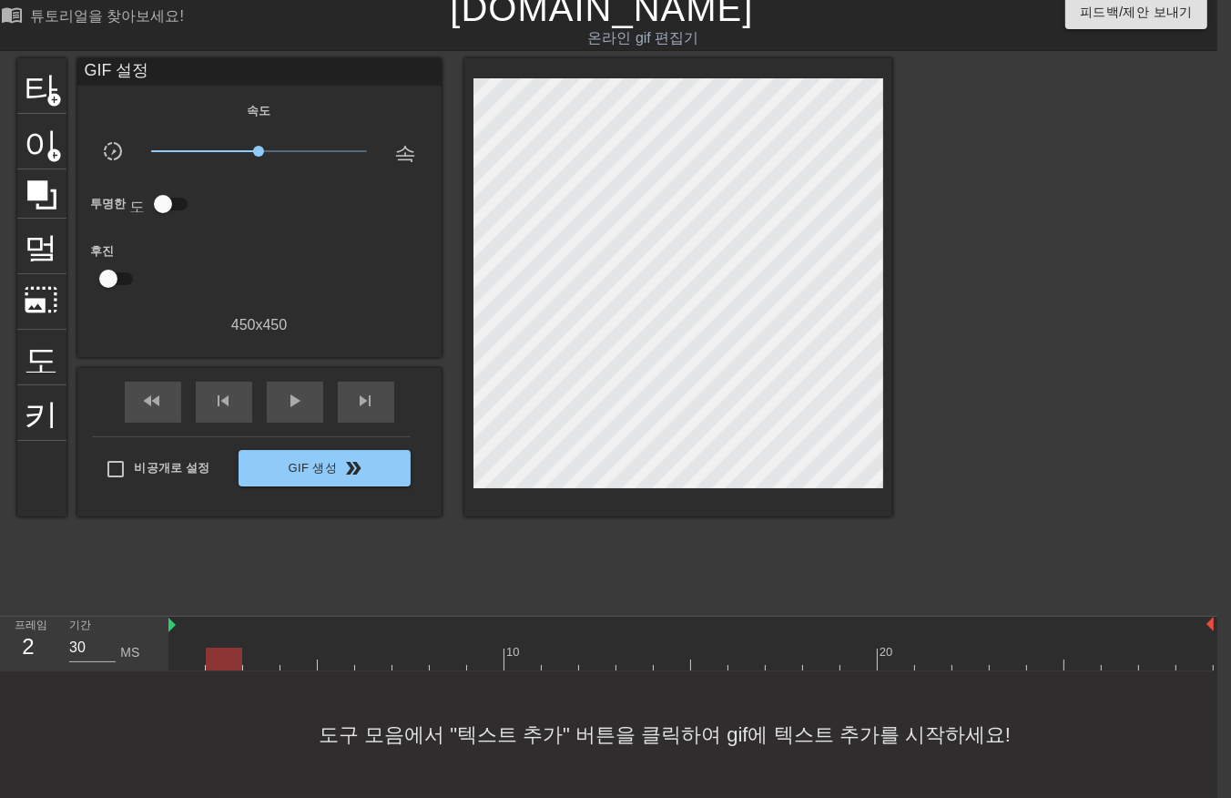
click at [229, 648] on div at bounding box center [691, 659] width 1046 height 23
click at [259, 648] on div at bounding box center [691, 659] width 1046 height 23
click at [291, 648] on div at bounding box center [691, 659] width 1046 height 23
click at [332, 648] on div at bounding box center [691, 659] width 1046 height 23
click at [364, 648] on div at bounding box center [691, 659] width 1046 height 23
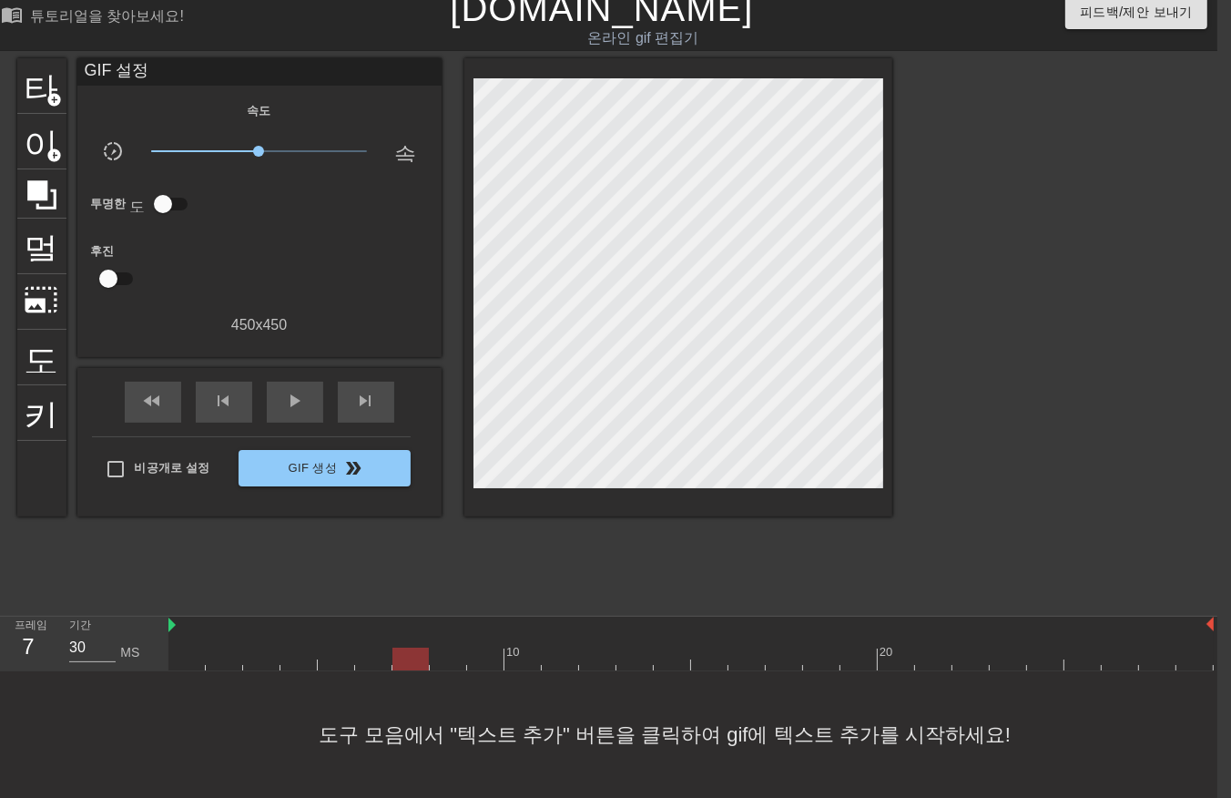
click at [398, 648] on div at bounding box center [691, 659] width 1046 height 23
click at [434, 648] on div at bounding box center [691, 659] width 1046 height 23
click at [474, 648] on div at bounding box center [691, 659] width 1046 height 23
click at [519, 648] on div at bounding box center [691, 659] width 1046 height 23
click at [554, 648] on div at bounding box center [691, 659] width 1046 height 23
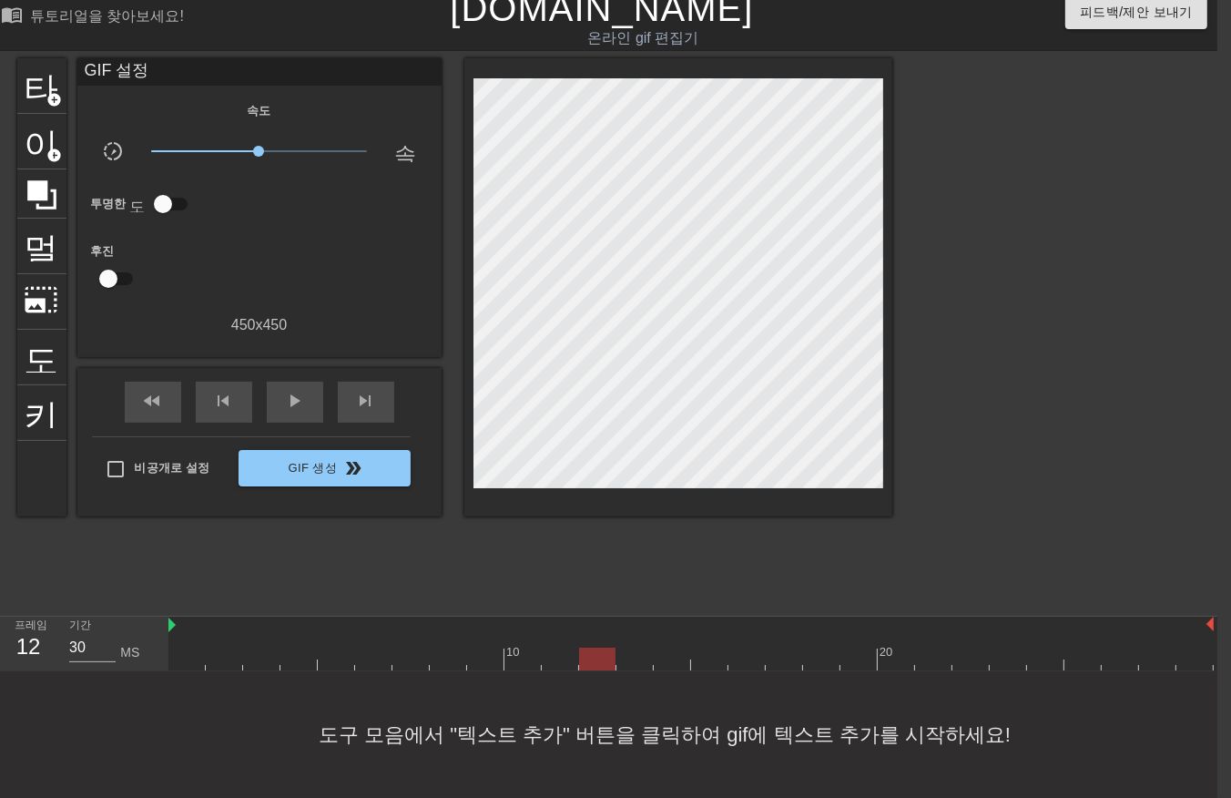
click at [602, 648] on div at bounding box center [691, 659] width 1046 height 23
click at [632, 648] on div at bounding box center [691, 659] width 1046 height 23
click at [668, 648] on div at bounding box center [691, 659] width 1046 height 23
click at [701, 648] on div at bounding box center [691, 659] width 1046 height 23
click at [748, 648] on div at bounding box center [691, 659] width 1046 height 23
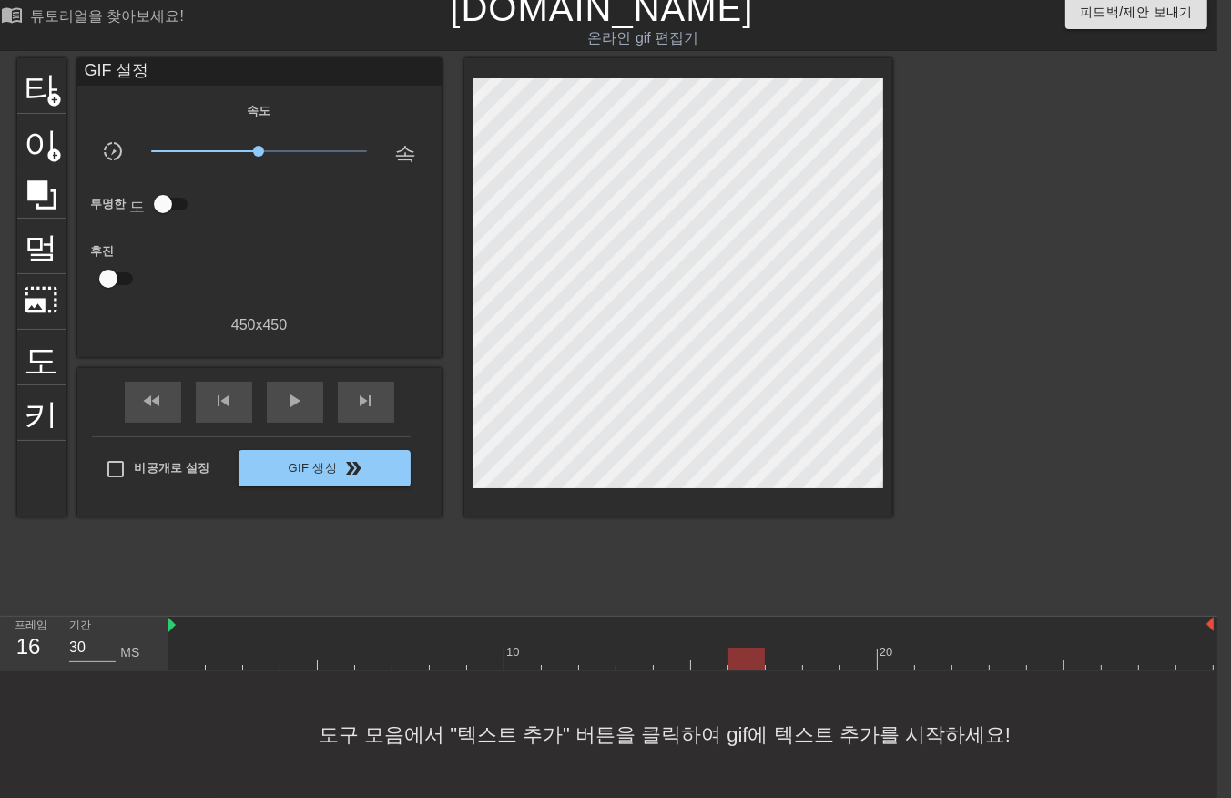
click at [777, 648] on div at bounding box center [691, 659] width 1046 height 23
click at [814, 648] on div at bounding box center [691, 659] width 1046 height 23
drag, startPoint x: 858, startPoint y: 634, endPoint x: 873, endPoint y: 642, distance: 16.7
click at [857, 648] on div at bounding box center [691, 659] width 1046 height 23
click at [893, 648] on div at bounding box center [691, 659] width 1046 height 23
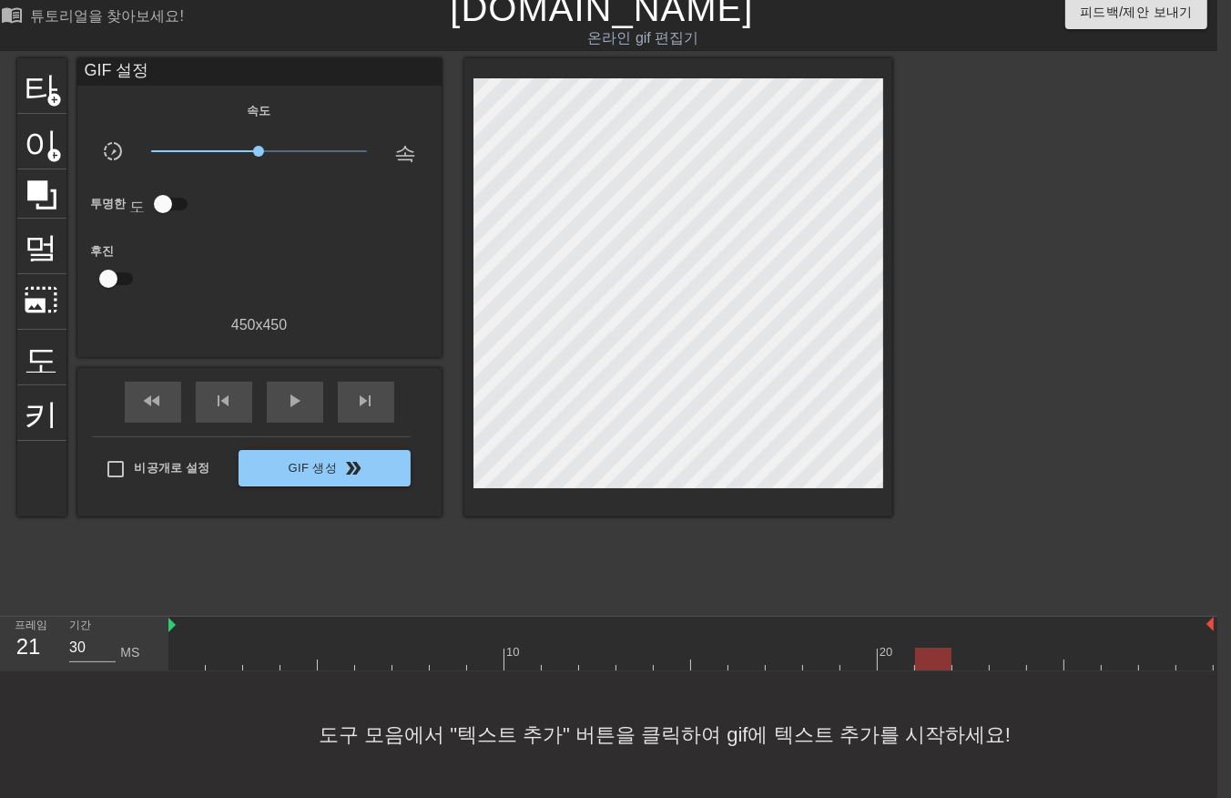
drag, startPoint x: 920, startPoint y: 638, endPoint x: 935, endPoint y: 636, distance: 15.7
click at [924, 648] on div at bounding box center [691, 659] width 1046 height 23
click at [966, 648] on div at bounding box center [691, 659] width 1046 height 23
click at [1014, 648] on div at bounding box center [691, 659] width 1046 height 23
click at [1043, 648] on div at bounding box center [691, 659] width 1046 height 23
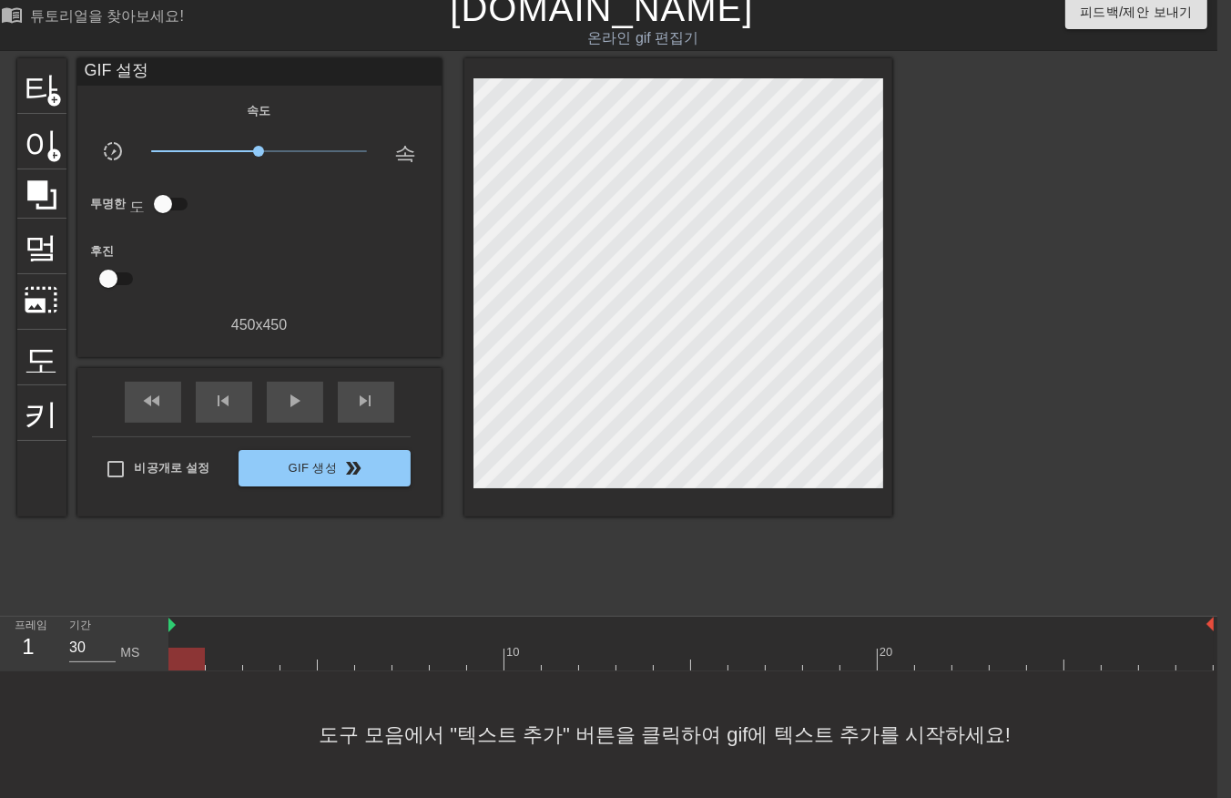
click at [186, 648] on div at bounding box center [691, 659] width 1046 height 23
drag, startPoint x: 221, startPoint y: 640, endPoint x: 230, endPoint y: 642, distance: 9.3
click at [225, 648] on div at bounding box center [691, 659] width 1046 height 23
click at [260, 648] on div at bounding box center [691, 659] width 1046 height 23
drag, startPoint x: 297, startPoint y: 641, endPoint x: 313, endPoint y: 640, distance: 16.4
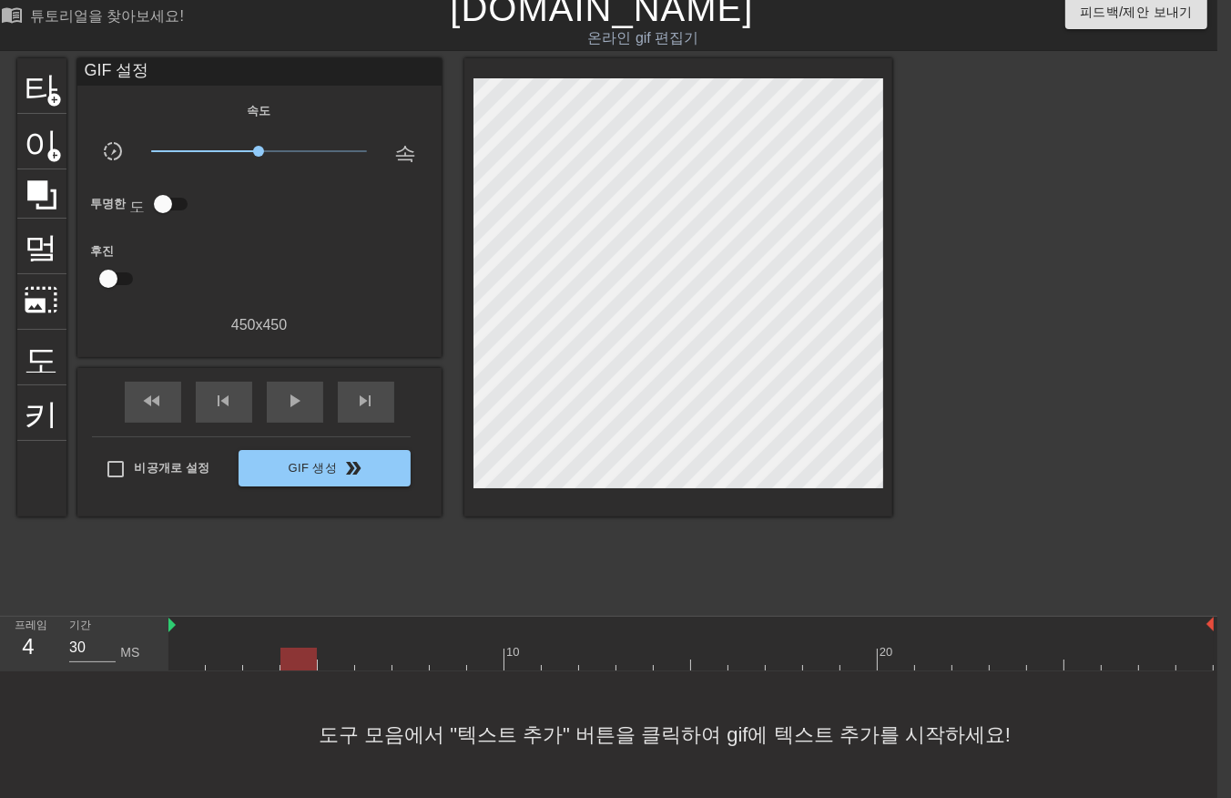
click at [302, 648] on div at bounding box center [691, 659] width 1046 height 23
click at [332, 648] on div at bounding box center [691, 659] width 1046 height 23
click at [373, 648] on div at bounding box center [691, 659] width 1046 height 23
click at [411, 648] on div at bounding box center [691, 659] width 1046 height 23
click at [439, 648] on div at bounding box center [691, 659] width 1046 height 23
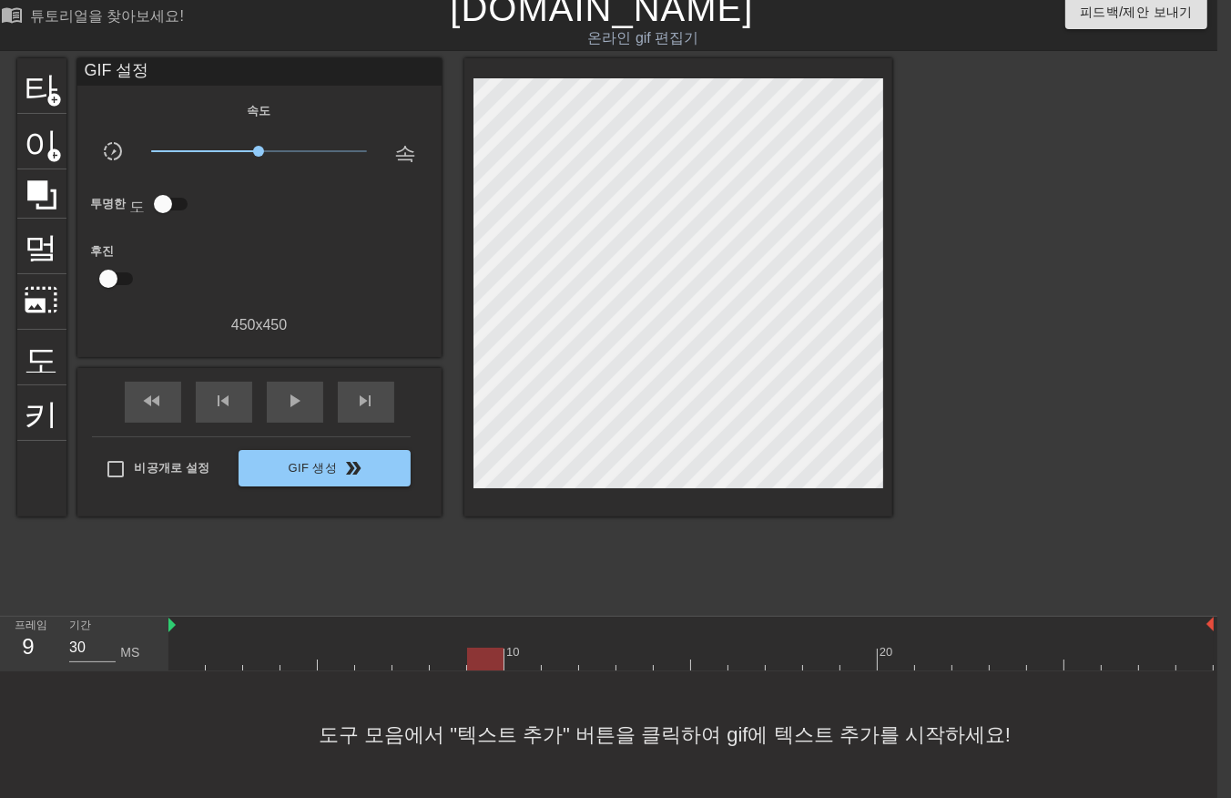
drag, startPoint x: 481, startPoint y: 639, endPoint x: 495, endPoint y: 638, distance: 14.7
click at [483, 648] on div at bounding box center [691, 659] width 1046 height 23
click at [519, 648] on div at bounding box center [691, 659] width 1046 height 23
click at [553, 648] on div at bounding box center [691, 659] width 1046 height 23
click at [597, 648] on div at bounding box center [691, 659] width 1046 height 23
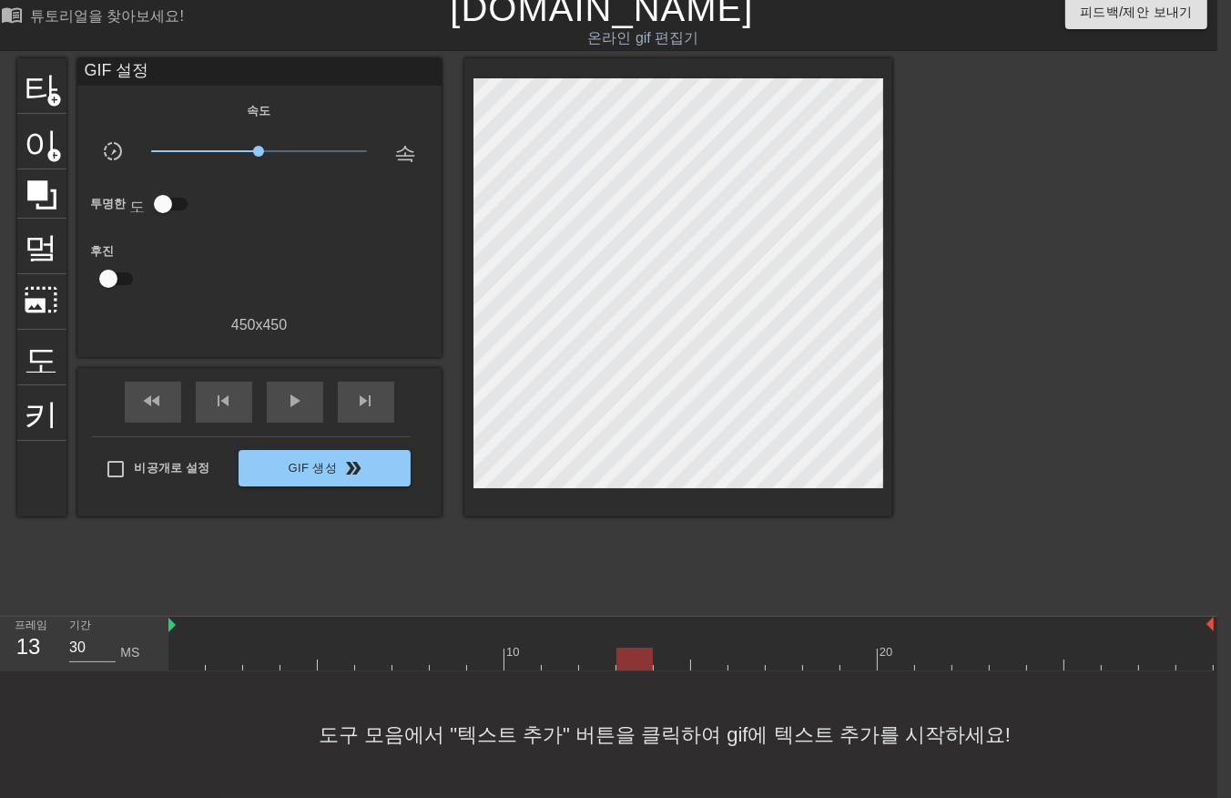
click at [633, 648] on div at bounding box center [691, 659] width 1046 height 23
click at [669, 648] on div at bounding box center [691, 659] width 1046 height 23
click at [707, 648] on div at bounding box center [691, 659] width 1046 height 23
drag, startPoint x: 747, startPoint y: 633, endPoint x: 777, endPoint y: 633, distance: 30.1
click at [747, 648] on div at bounding box center [691, 659] width 1046 height 23
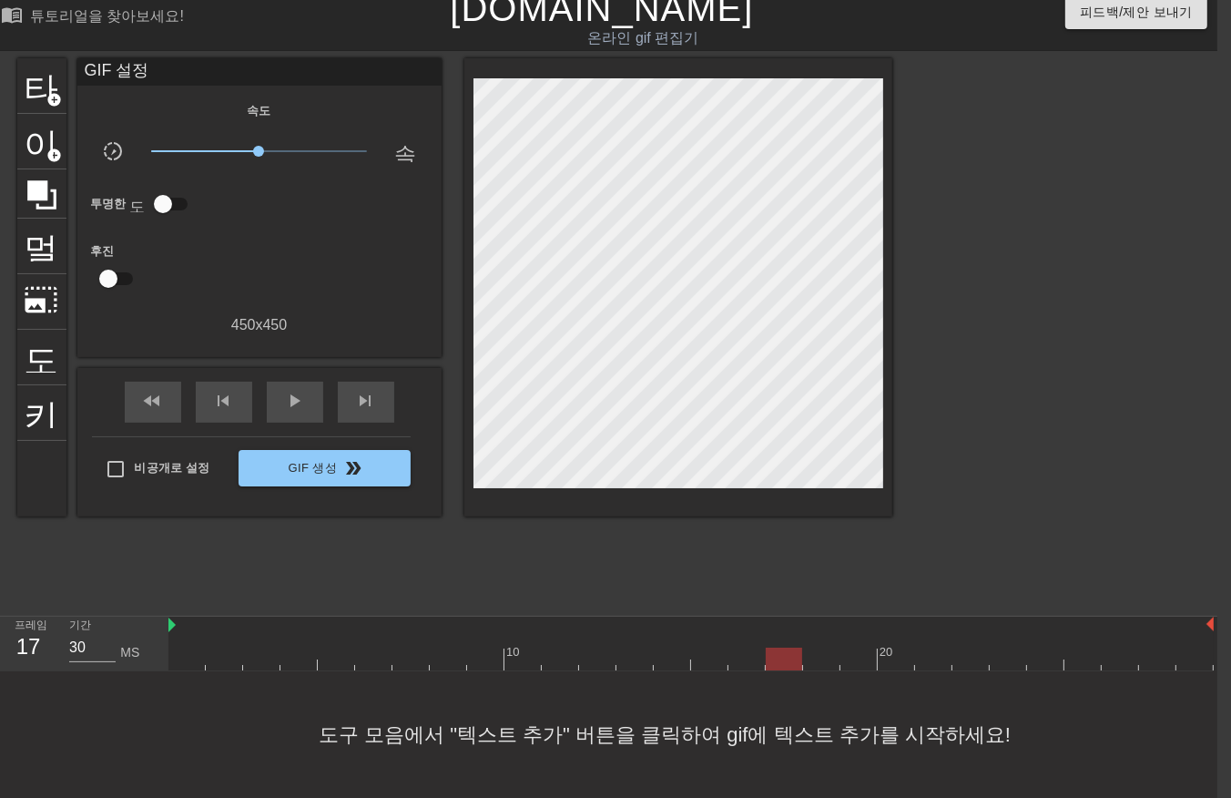
click at [787, 648] on div at bounding box center [691, 659] width 1046 height 23
click at [820, 648] on div at bounding box center [691, 659] width 1046 height 23
drag, startPoint x: 851, startPoint y: 640, endPoint x: 912, endPoint y: 638, distance: 61.0
click at [851, 648] on div at bounding box center [691, 659] width 1046 height 23
drag, startPoint x: 889, startPoint y: 636, endPoint x: 907, endPoint y: 645, distance: 20.4
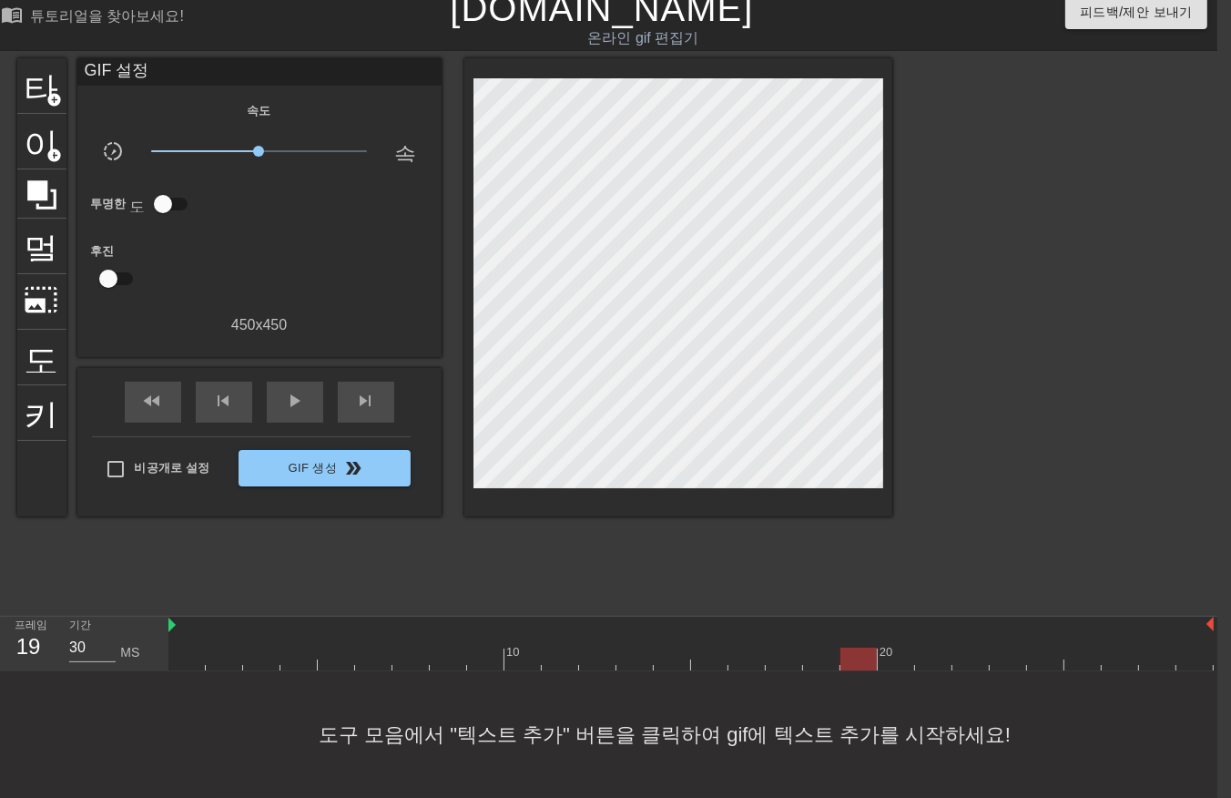
click at [895, 648] on div at bounding box center [691, 659] width 1046 height 23
click at [935, 648] on div at bounding box center [691, 659] width 1046 height 23
click at [970, 648] on div at bounding box center [691, 659] width 1046 height 23
click at [1005, 648] on div at bounding box center [691, 659] width 1046 height 23
click at [1045, 648] on div at bounding box center [691, 659] width 1046 height 23
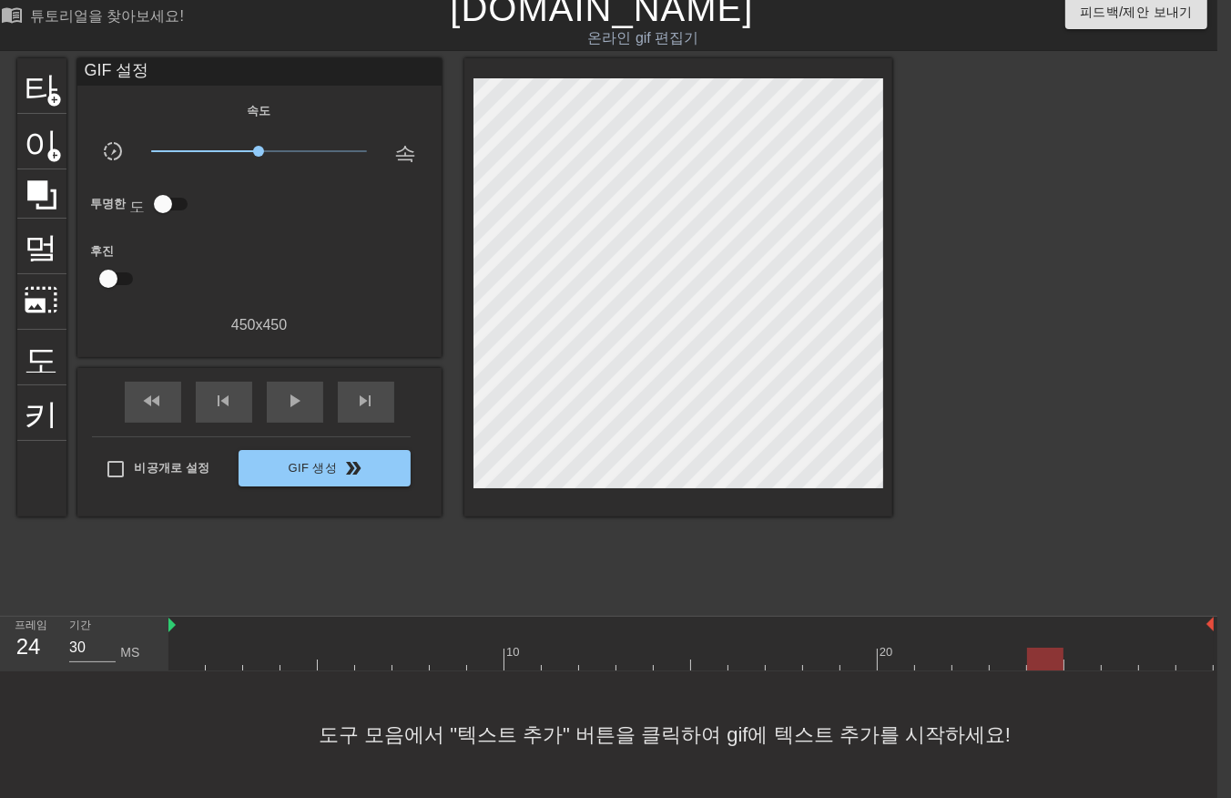
click at [1080, 648] on div at bounding box center [691, 659] width 1046 height 23
drag, startPoint x: 1109, startPoint y: 629, endPoint x: 1124, endPoint y: 636, distance: 15.9
click at [1112, 634] on div "10 20" at bounding box center [691, 644] width 1046 height 54
drag, startPoint x: 1155, startPoint y: 634, endPoint x: 1163, endPoint y: 639, distance: 9.9
click at [1154, 648] on div at bounding box center [691, 659] width 1046 height 23
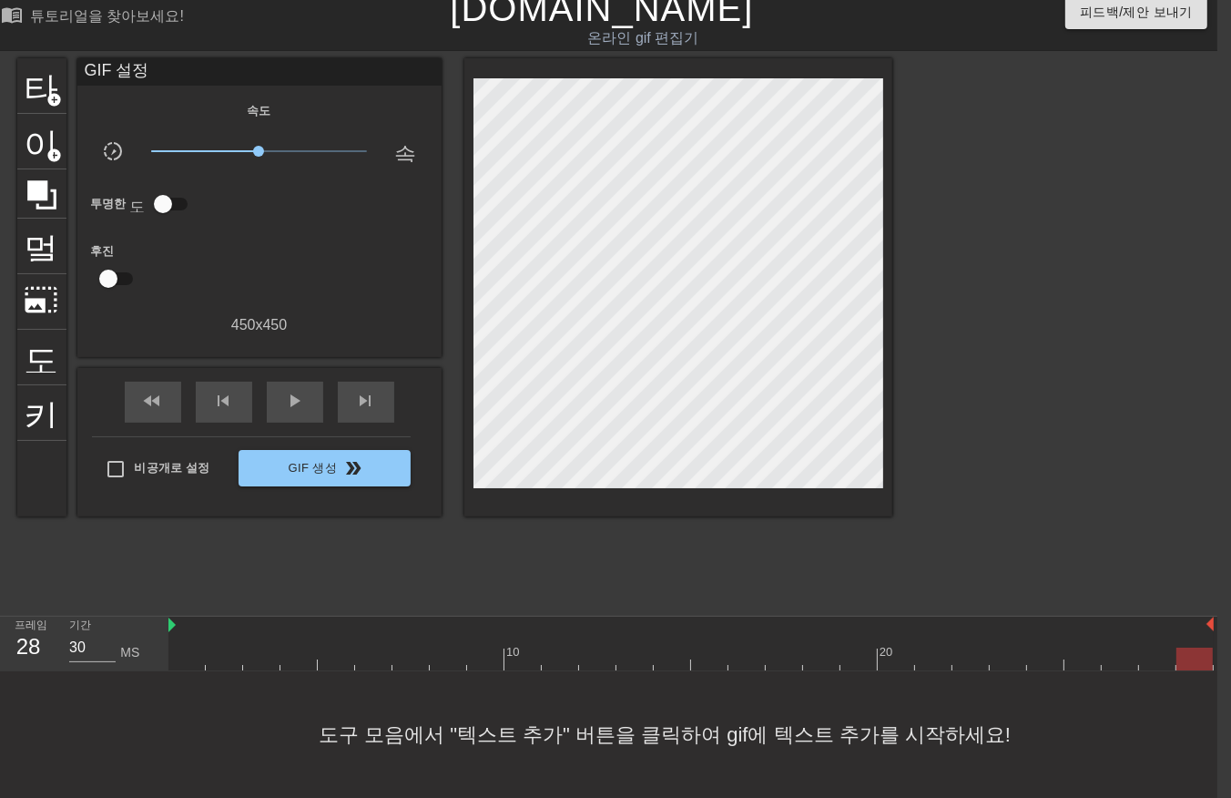
drag, startPoint x: 1189, startPoint y: 626, endPoint x: 1194, endPoint y: 638, distance: 12.7
click at [1190, 635] on div at bounding box center [1195, 646] width 37 height 23
drag, startPoint x: 985, startPoint y: 796, endPoint x: 1087, endPoint y: 785, distance: 102.6
click at [1087, 785] on div "도구 모음에서 "텍스트 추가" 버튼을 클릭하여 gif에 텍스트 추가를 시작하세요!" at bounding box center [601, 734] width 1231 height 127
